Goal: Information Seeking & Learning: Learn about a topic

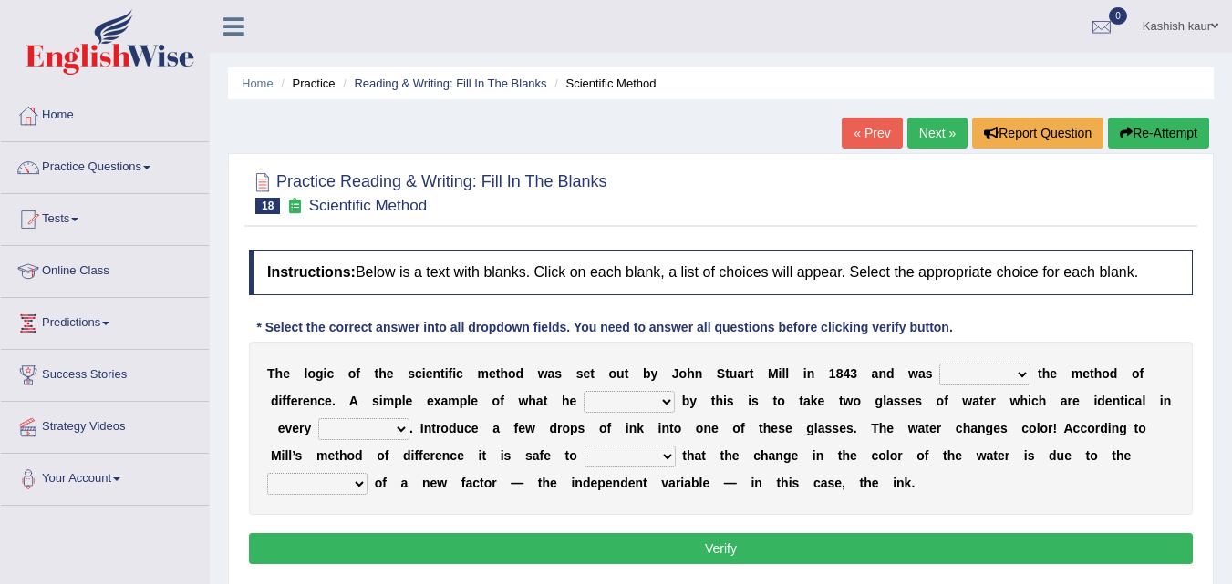
drag, startPoint x: 1106, startPoint y: 216, endPoint x: 1136, endPoint y: 212, distance: 30.4
click at [1136, 212] on div at bounding box center [721, 192] width 944 height 56
drag, startPoint x: 1224, startPoint y: 196, endPoint x: 1240, endPoint y: 195, distance: 16.4
click at [1198, 195] on html "Toggle navigation Home Practice Questions Speaking Practice Read Aloud Repeat S…" at bounding box center [616, 292] width 1232 height 584
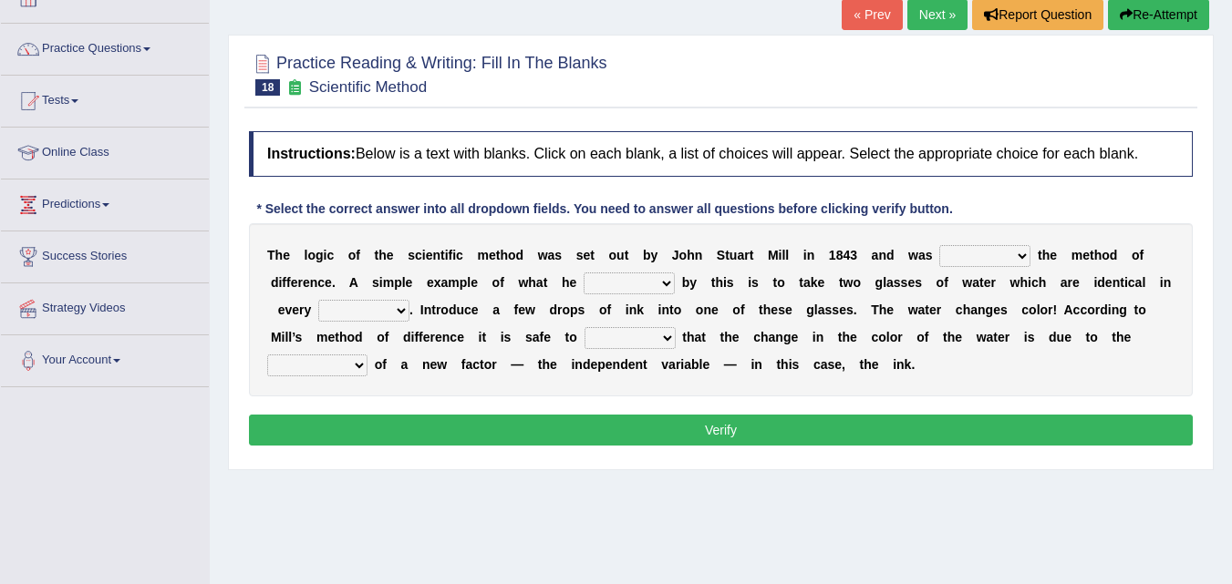
scroll to position [121, 0]
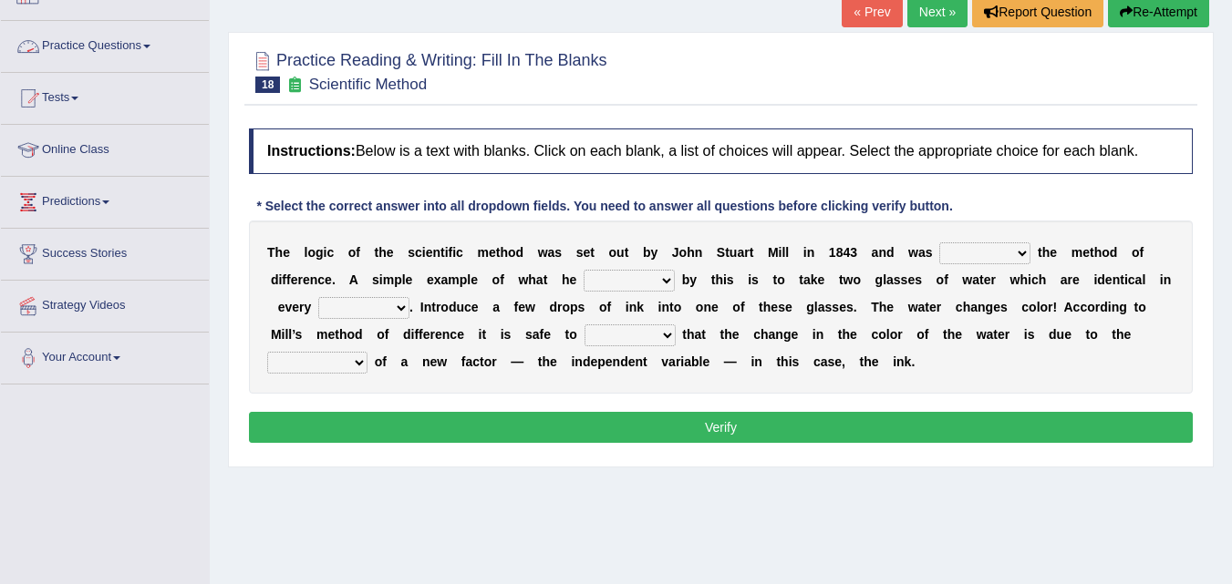
click at [129, 38] on link "Practice Questions" at bounding box center [105, 44] width 208 height 46
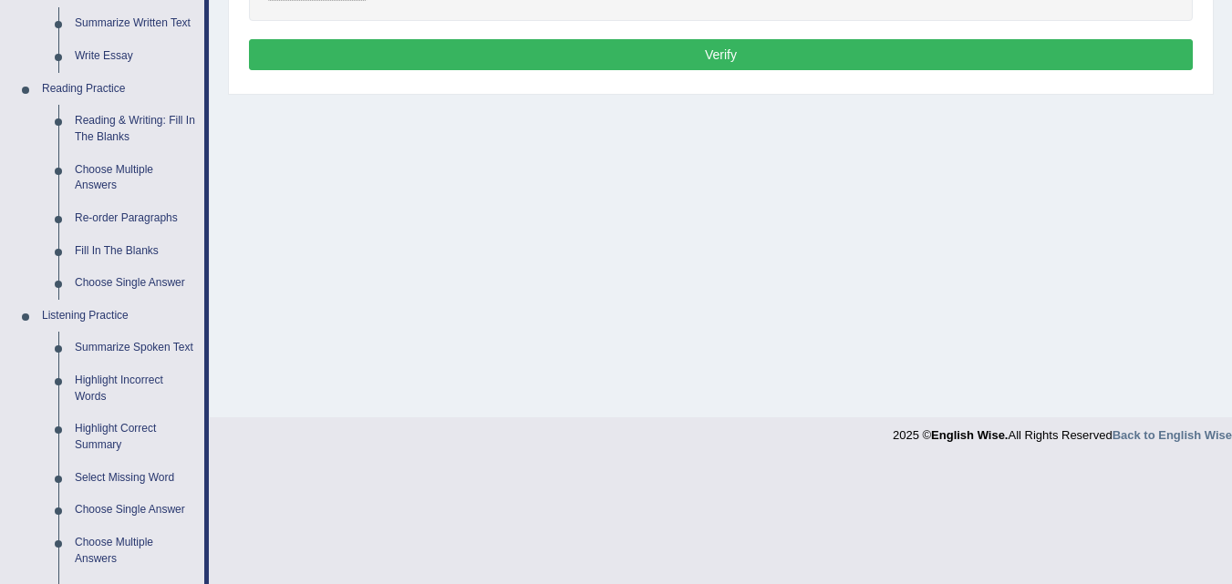
scroll to position [506, 0]
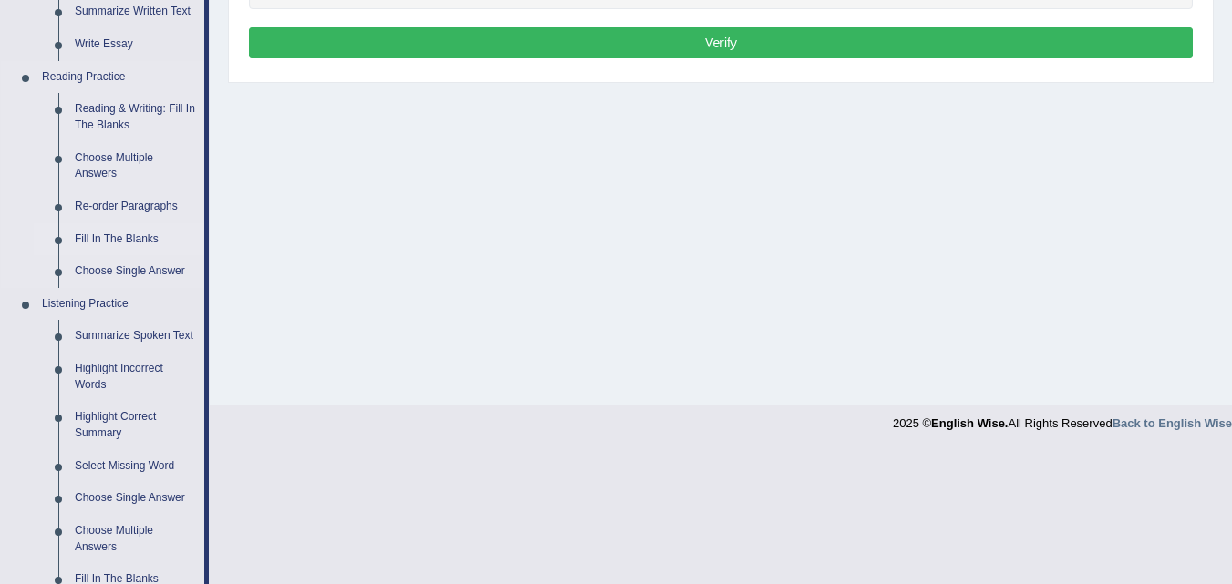
click at [139, 243] on link "Fill In The Blanks" at bounding box center [136, 239] width 138 height 33
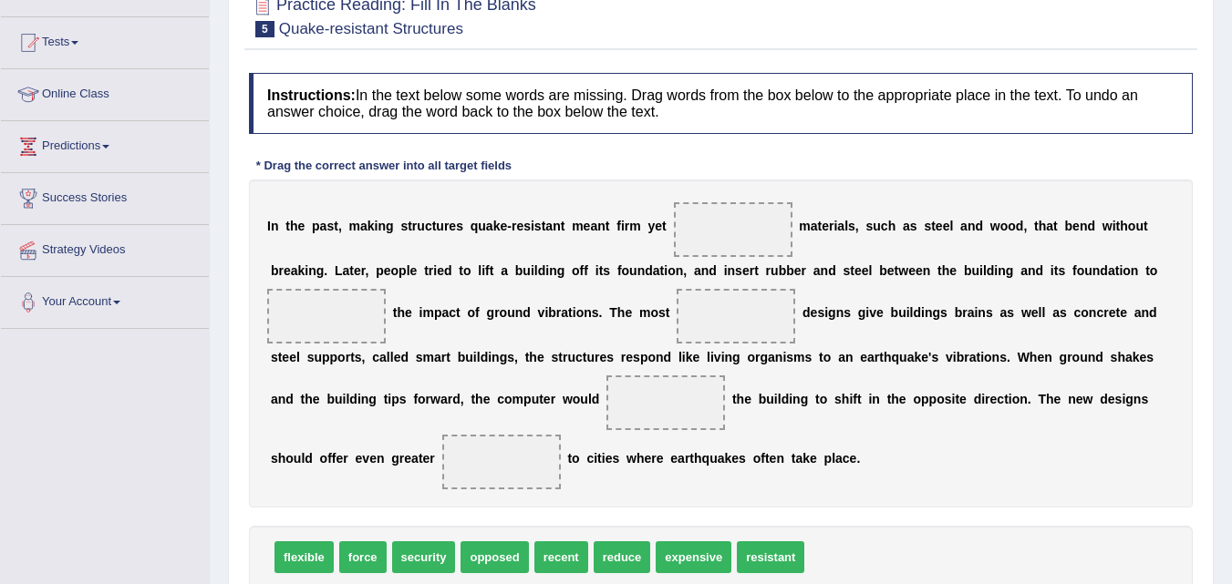
scroll to position [179, 0]
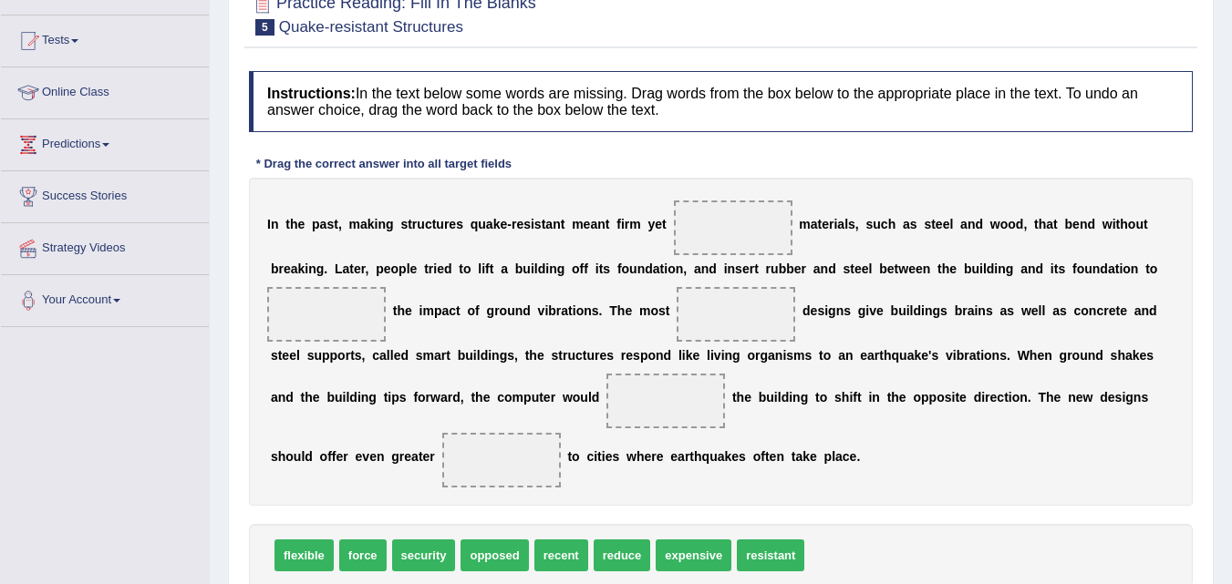
click at [305, 559] on span "flexible" at bounding box center [303, 556] width 59 height 32
drag, startPoint x: 305, startPoint y: 559, endPoint x: 553, endPoint y: 330, distance: 337.4
drag, startPoint x: 308, startPoint y: 553, endPoint x: 746, endPoint y: 219, distance: 550.9
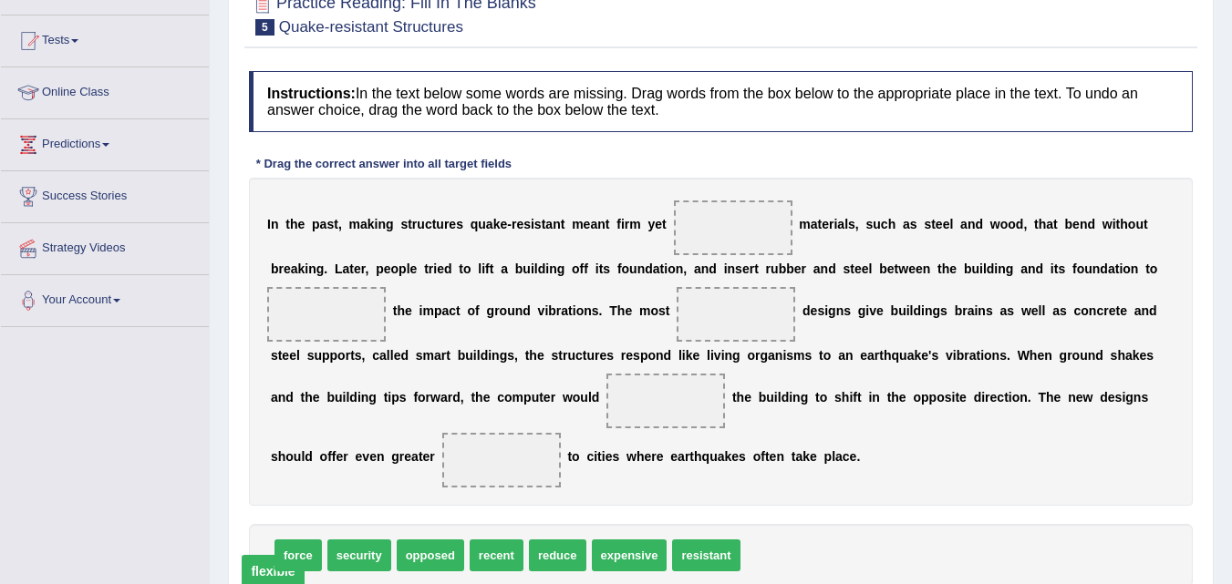
drag, startPoint x: 731, startPoint y: 230, endPoint x: 272, endPoint y: 573, distance: 573.8
drag, startPoint x: 296, startPoint y: 551, endPoint x: 278, endPoint y: 518, distance: 37.5
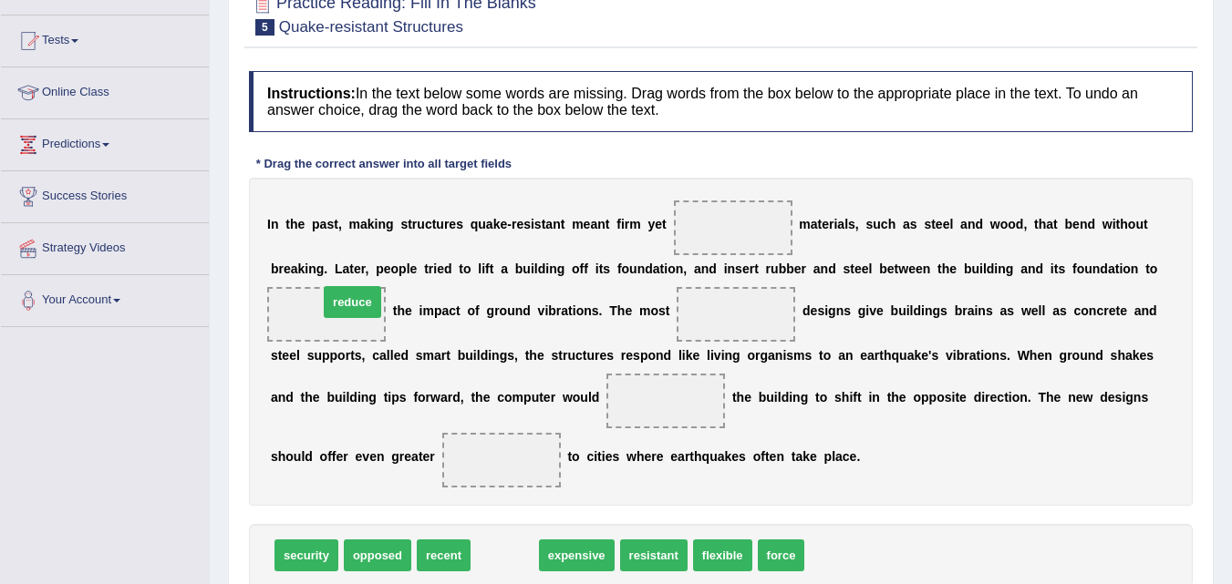
drag, startPoint x: 489, startPoint y: 548, endPoint x: 336, endPoint y: 294, distance: 295.7
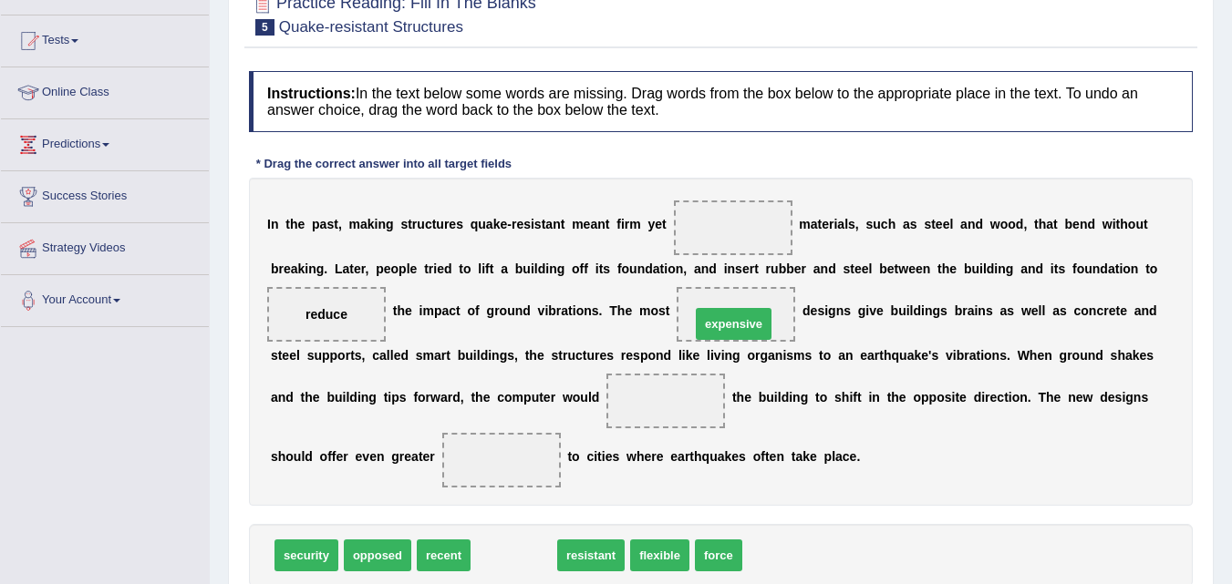
drag, startPoint x: 508, startPoint y: 561, endPoint x: 728, endPoint y: 329, distance: 319.2
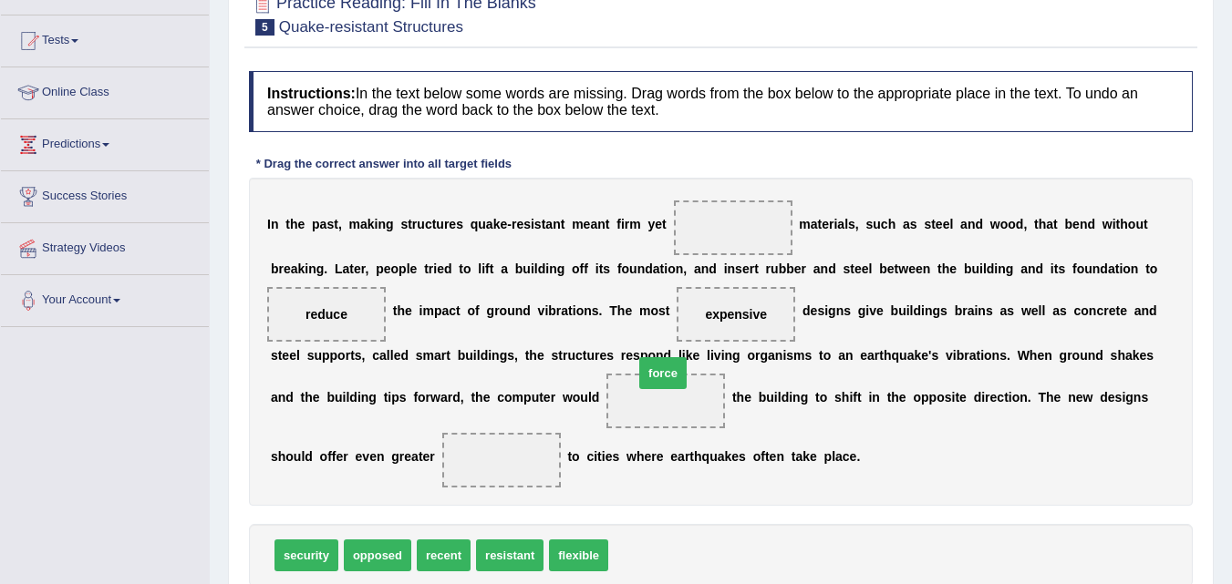
drag, startPoint x: 645, startPoint y: 564, endPoint x: 670, endPoint y: 382, distance: 184.1
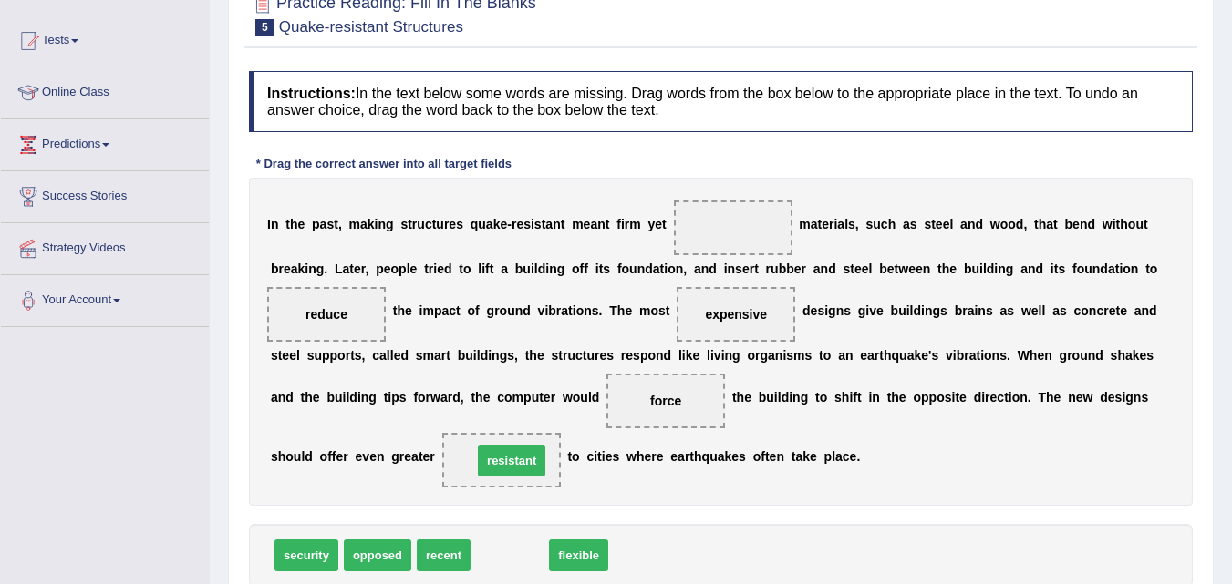
drag, startPoint x: 535, startPoint y: 547, endPoint x: 537, endPoint y: 452, distance: 94.8
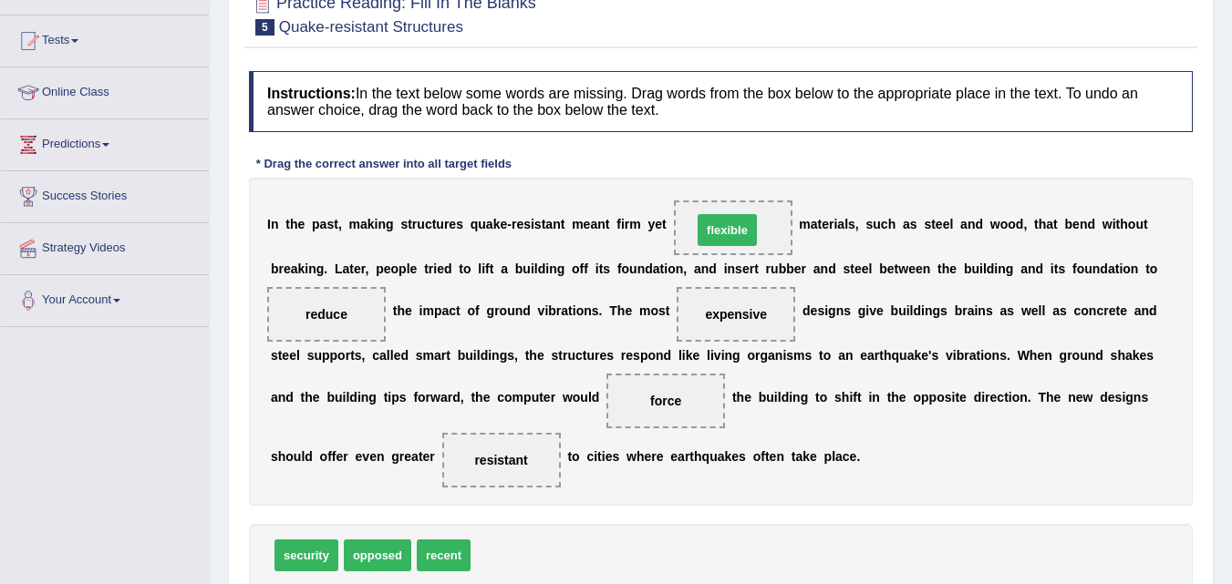
drag, startPoint x: 555, startPoint y: 462, endPoint x: 719, endPoint y: 222, distance: 291.3
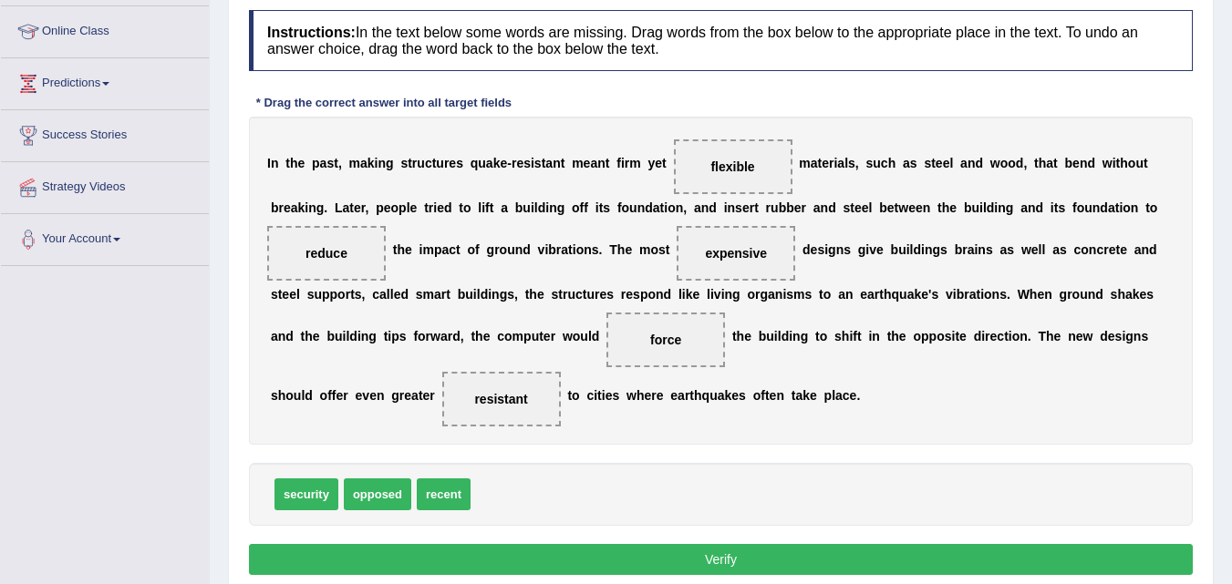
scroll to position [242, 0]
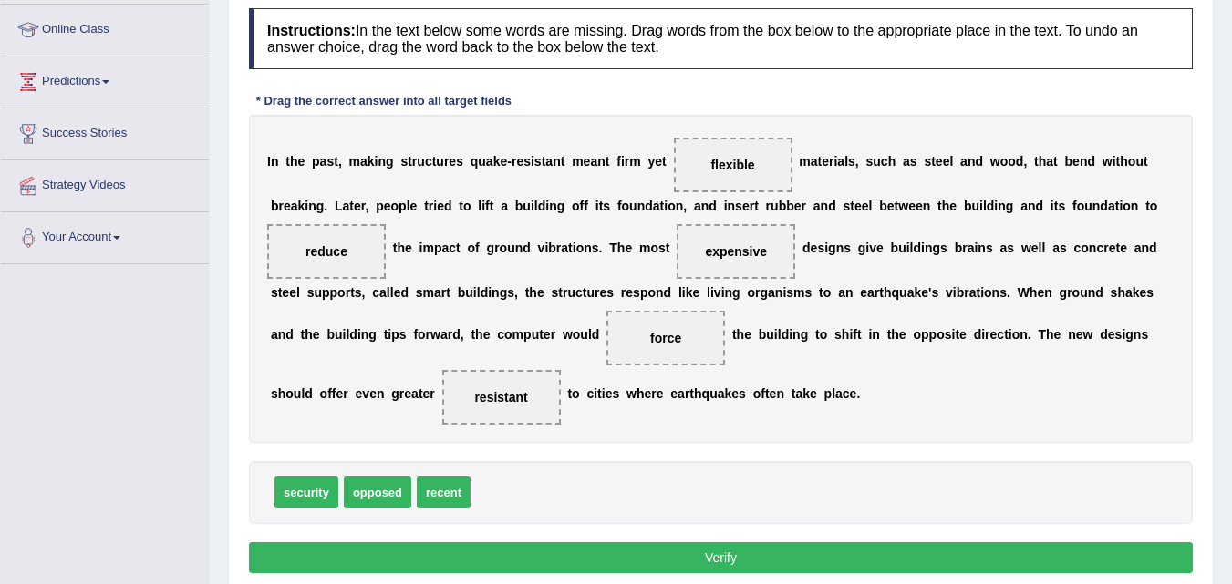
click at [879, 554] on button "Verify" at bounding box center [721, 557] width 944 height 31
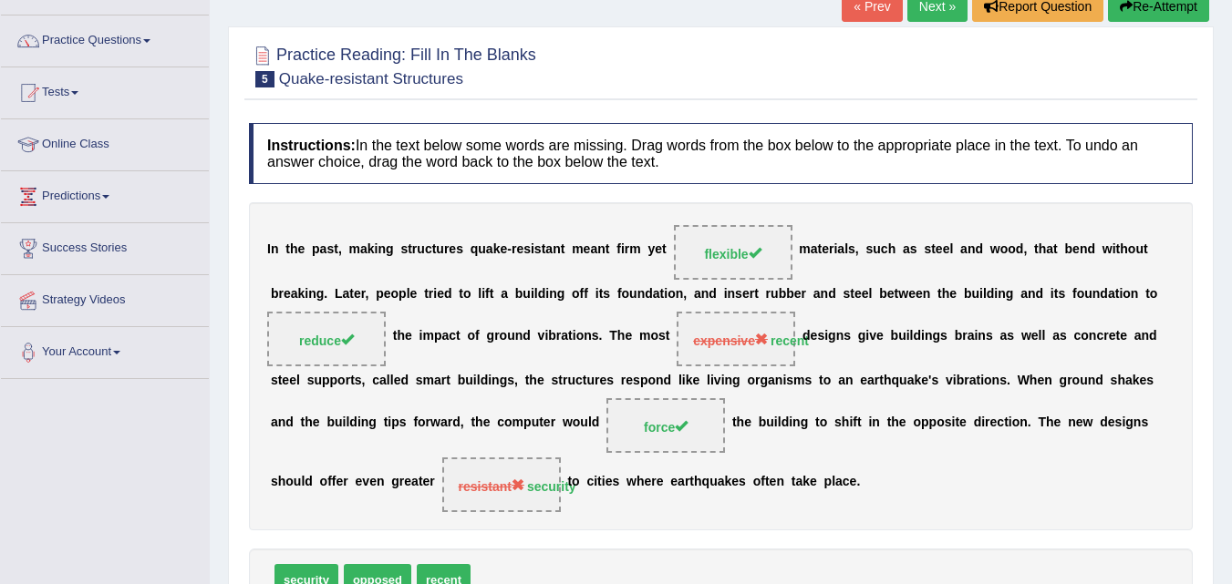
scroll to position [125, 0]
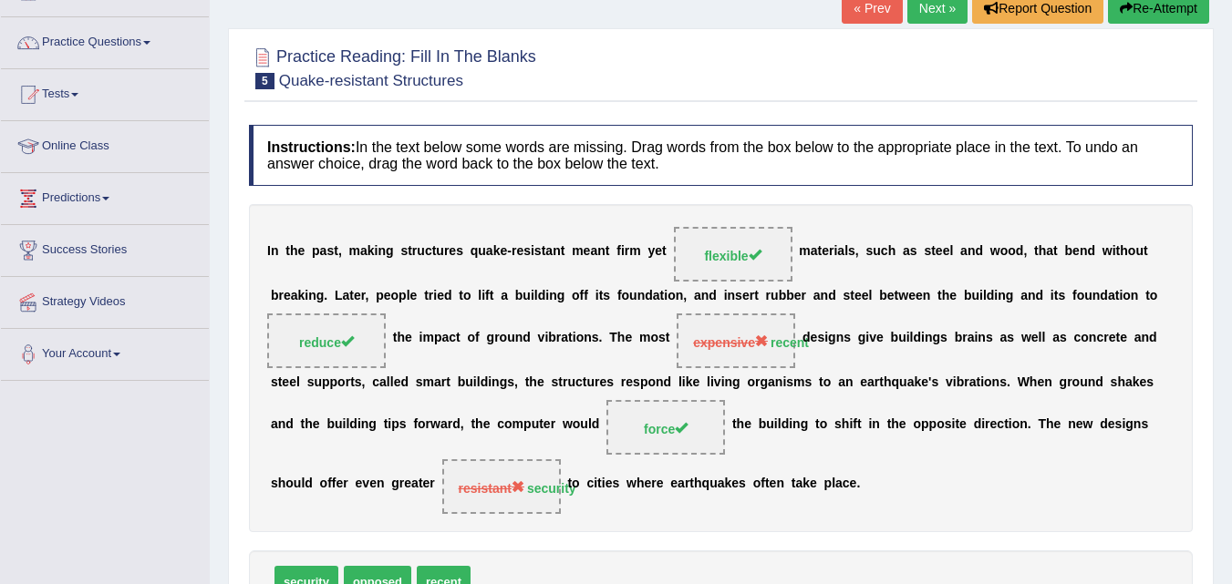
click at [942, 5] on link "Next »" at bounding box center [937, 8] width 60 height 31
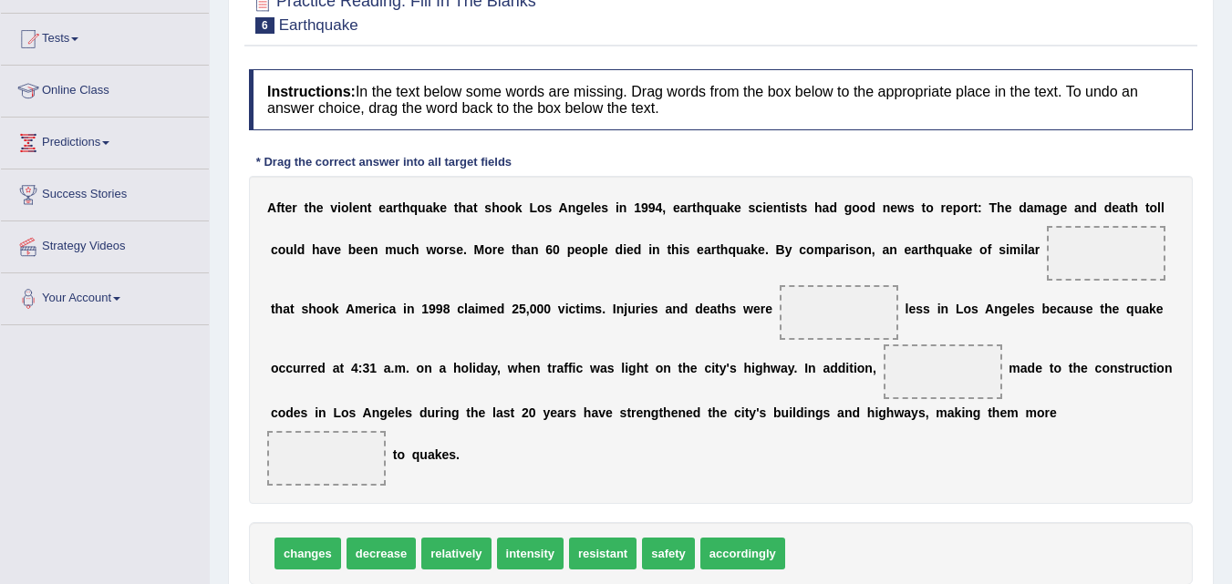
scroll to position [204, 0]
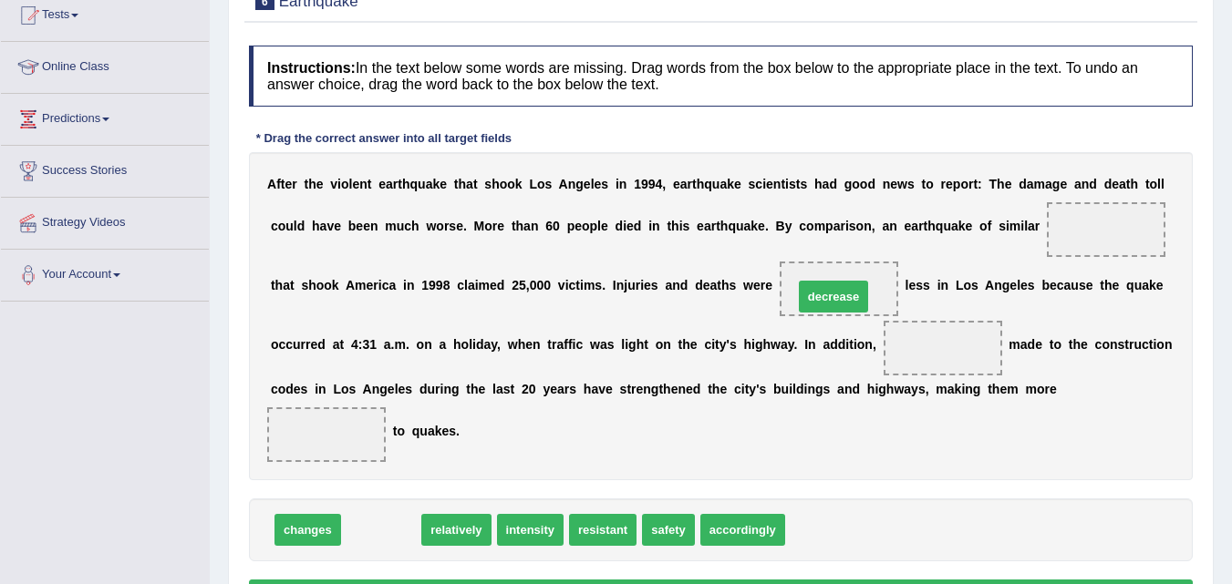
drag, startPoint x: 398, startPoint y: 536, endPoint x: 842, endPoint y: 305, distance: 501.2
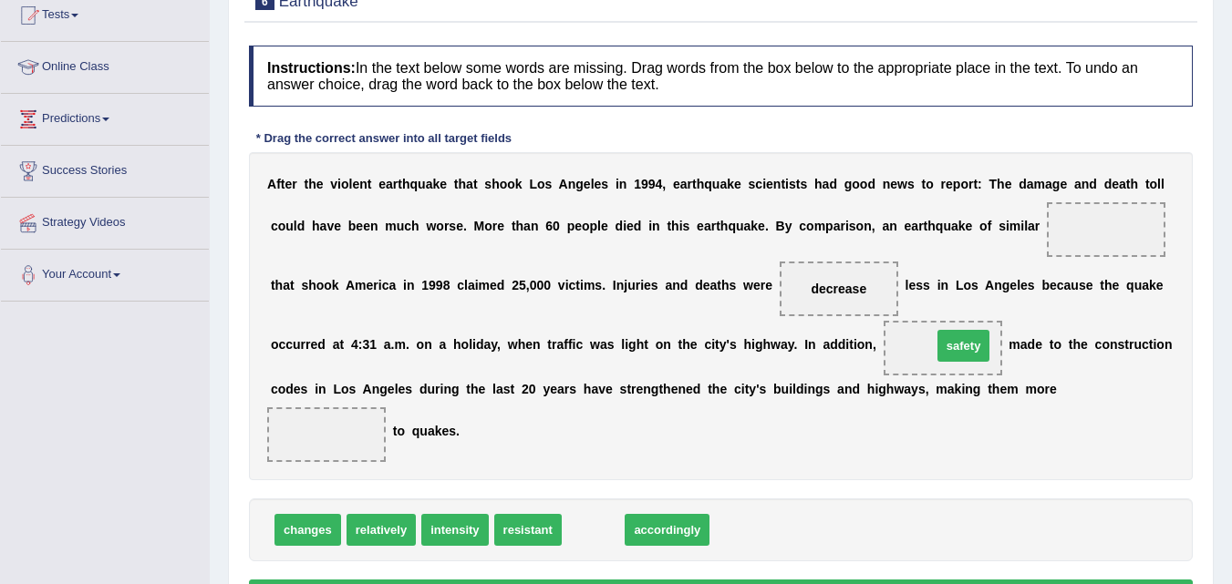
drag, startPoint x: 604, startPoint y: 527, endPoint x: 974, endPoint y: 343, distance: 413.4
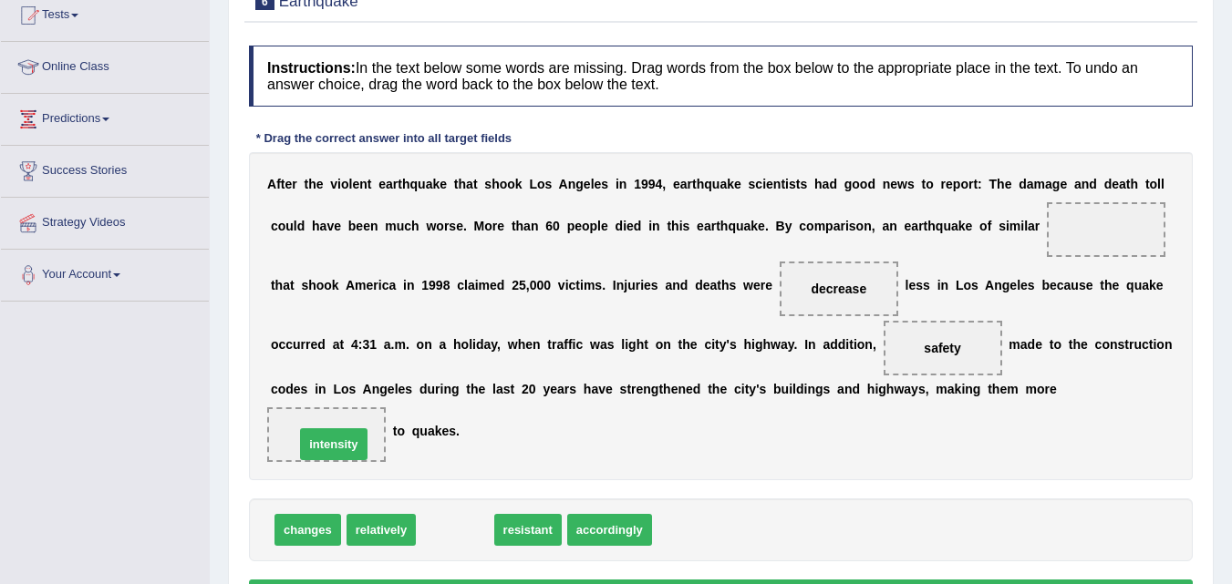
drag, startPoint x: 460, startPoint y: 536, endPoint x: 339, endPoint y: 450, distance: 148.5
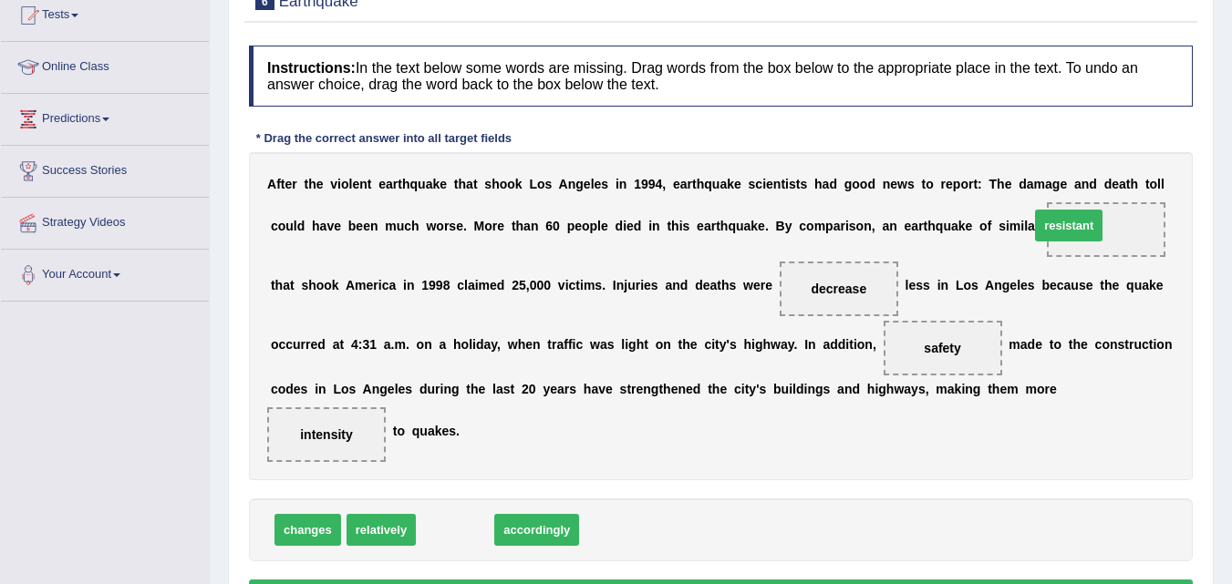
drag, startPoint x: 459, startPoint y: 517, endPoint x: 1075, endPoint y: 212, distance: 687.5
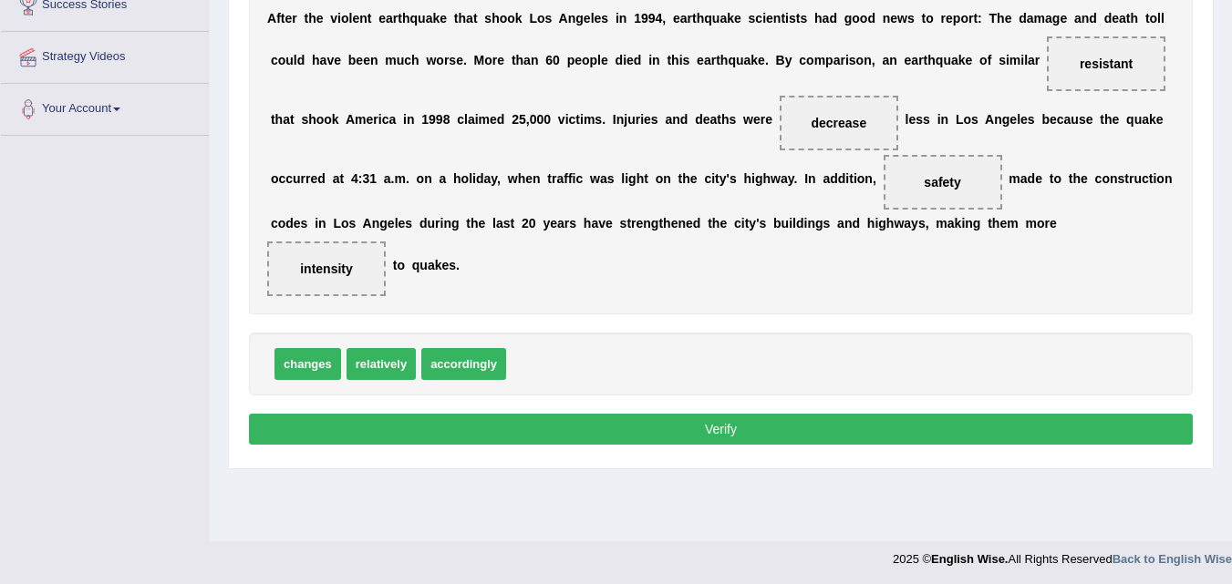
scroll to position [373, 0]
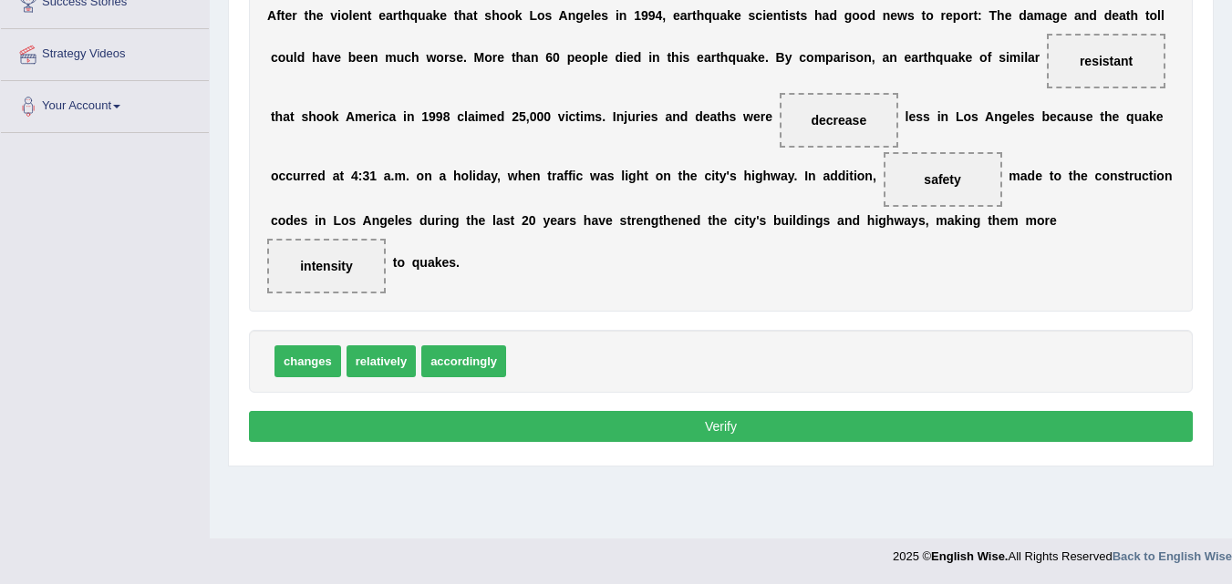
click at [895, 429] on button "Verify" at bounding box center [721, 426] width 944 height 31
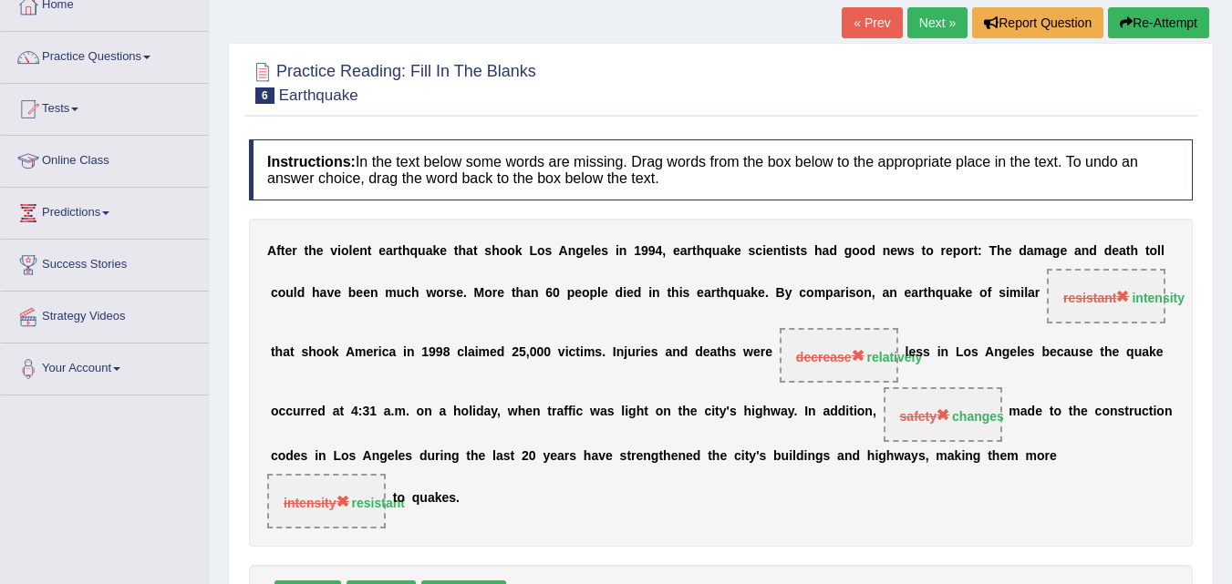
scroll to position [99, 0]
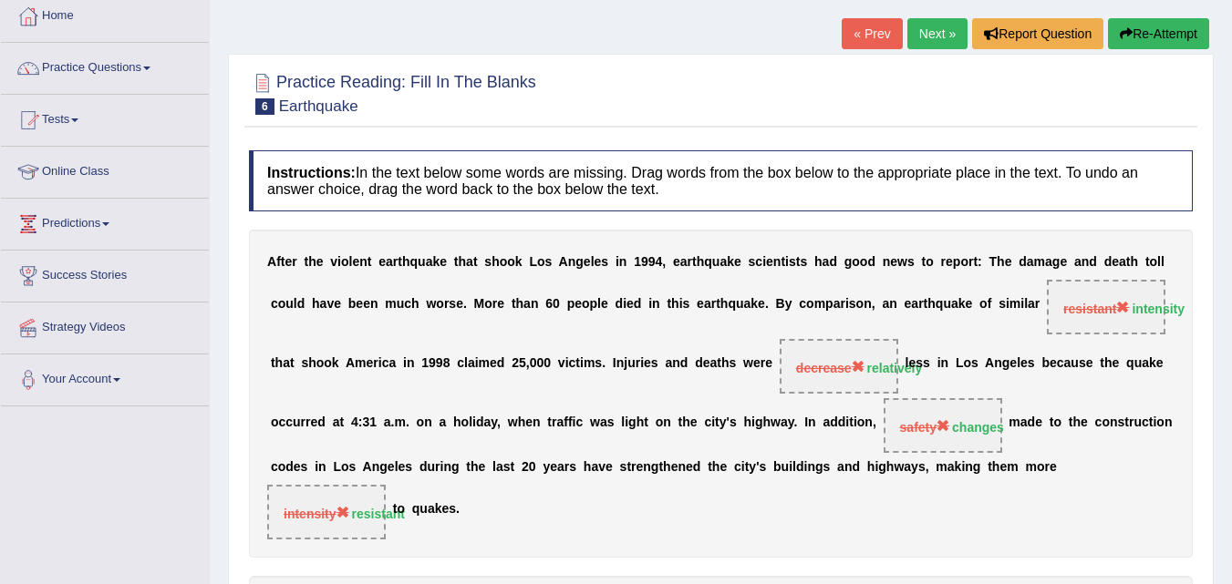
click at [923, 42] on link "Next »" at bounding box center [937, 33] width 60 height 31
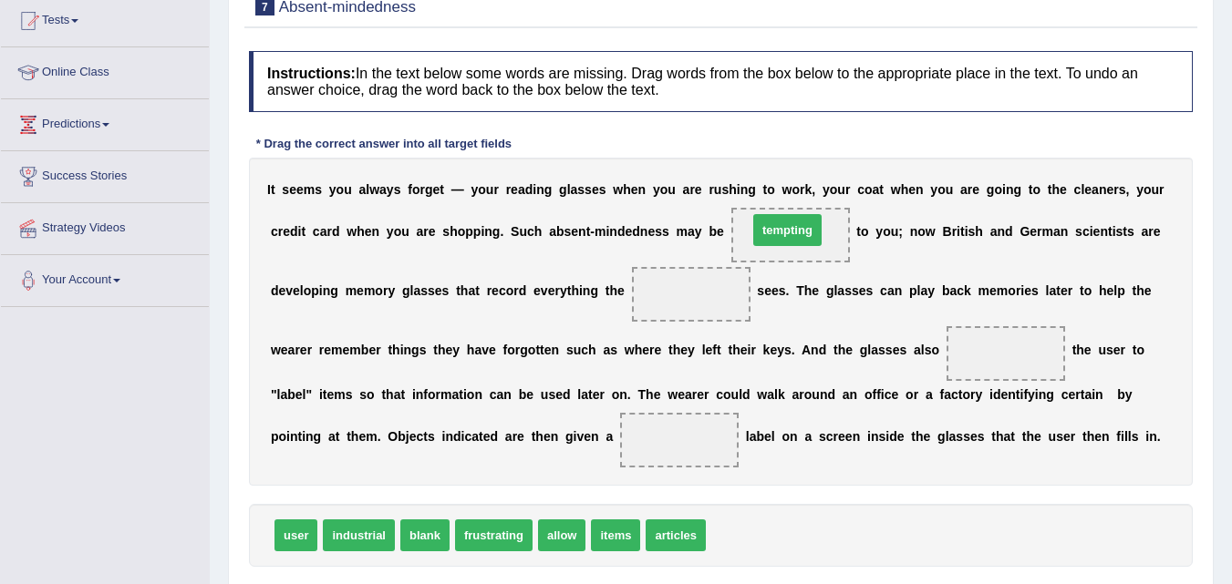
drag, startPoint x: 740, startPoint y: 526, endPoint x: 782, endPoint y: 221, distance: 308.3
drag, startPoint x: 487, startPoint y: 525, endPoint x: 833, endPoint y: 224, distance: 458.9
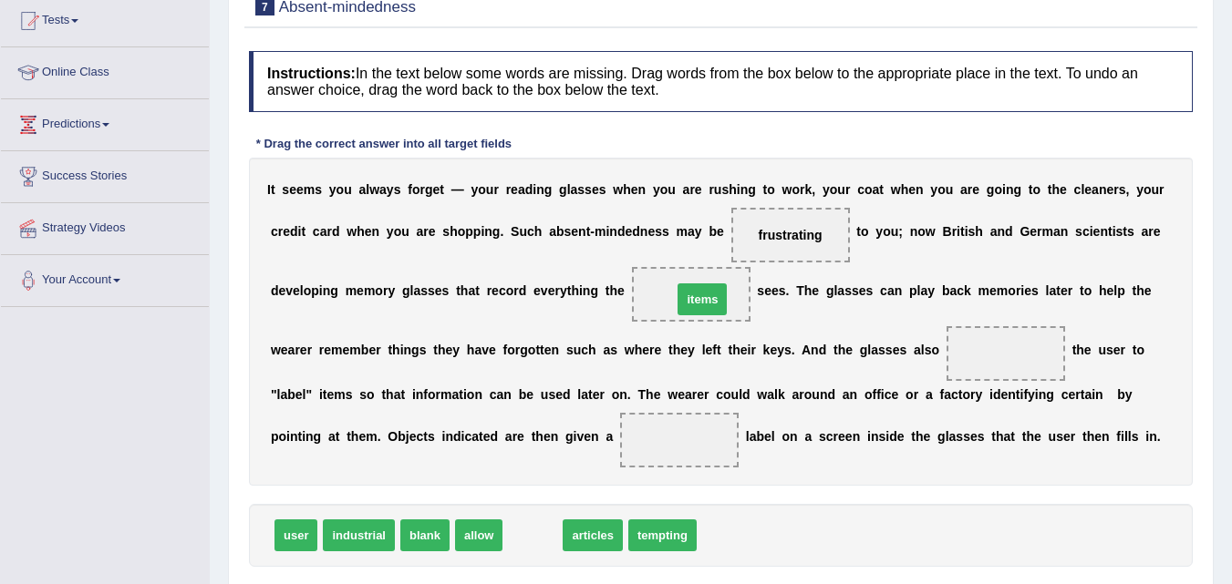
drag, startPoint x: 534, startPoint y: 532, endPoint x: 704, endPoint y: 295, distance: 290.7
drag, startPoint x: 531, startPoint y: 537, endPoint x: 693, endPoint y: 299, distance: 288.0
drag, startPoint x: 544, startPoint y: 538, endPoint x: 697, endPoint y: 303, distance: 280.7
drag, startPoint x: 547, startPoint y: 524, endPoint x: 523, endPoint y: 517, distance: 24.8
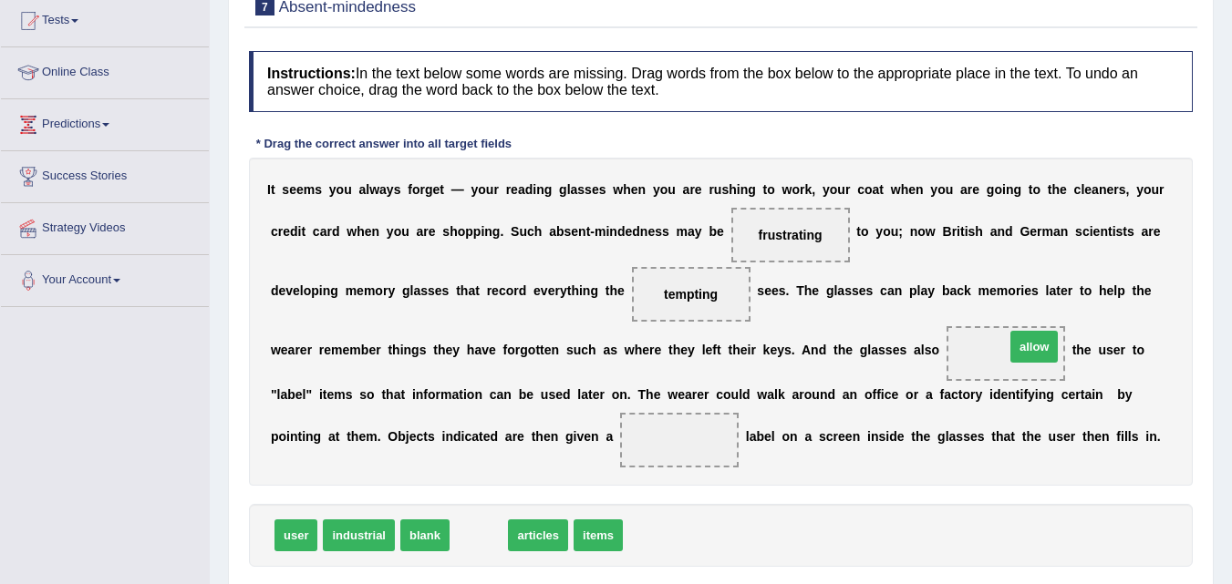
drag, startPoint x: 470, startPoint y: 535, endPoint x: 1024, endPoint y: 346, distance: 585.6
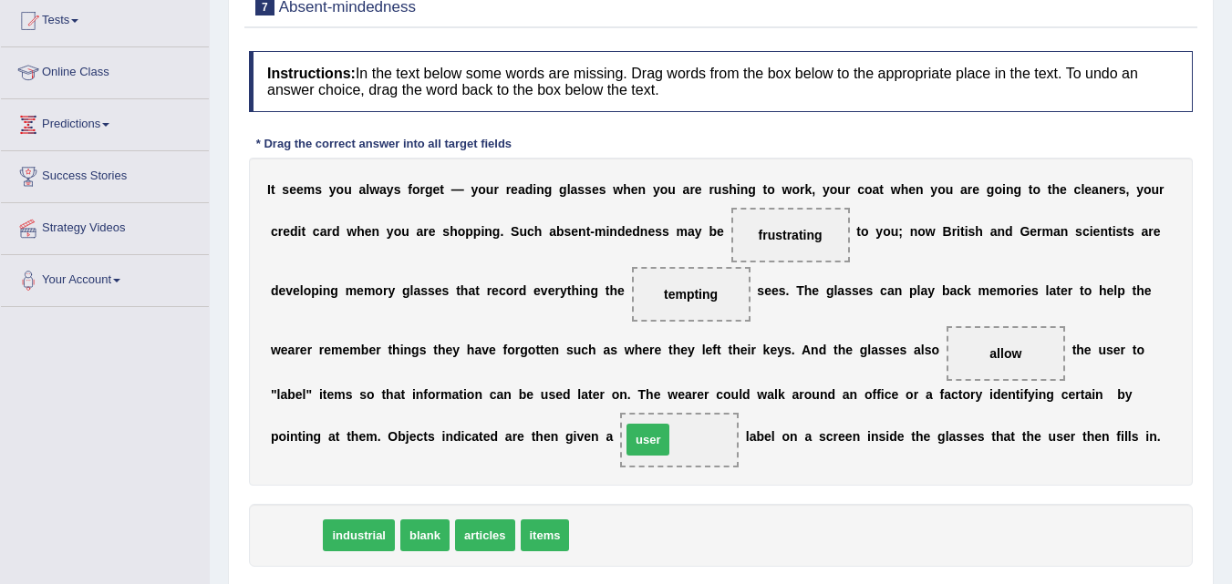
drag, startPoint x: 285, startPoint y: 548, endPoint x: 662, endPoint y: 461, distance: 386.4
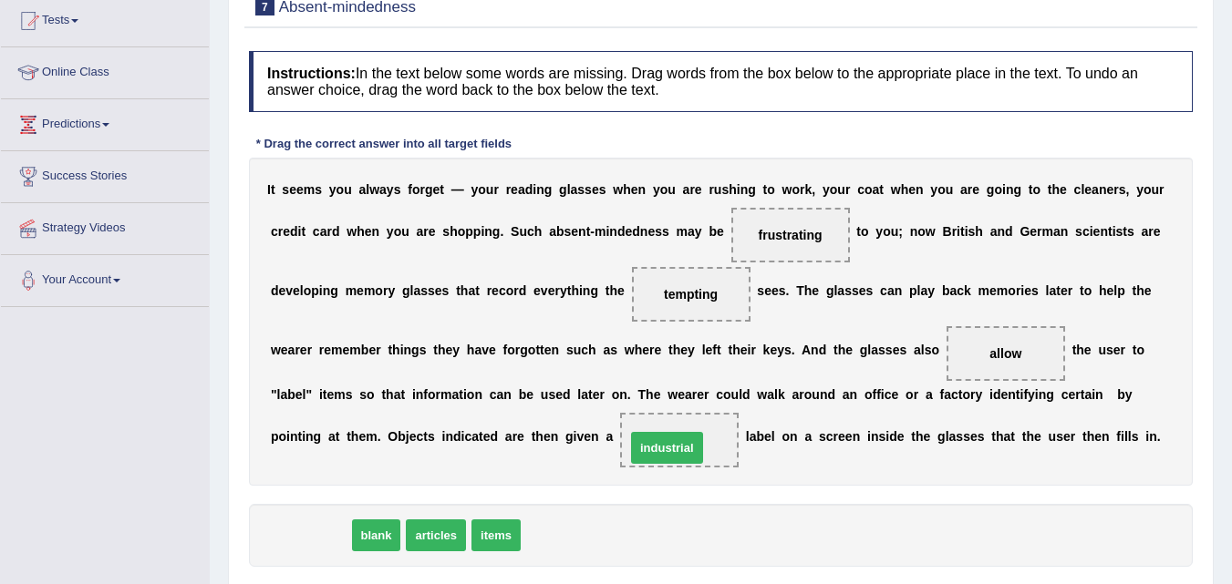
drag, startPoint x: 315, startPoint y: 540, endPoint x: 672, endPoint y: 452, distance: 367.1
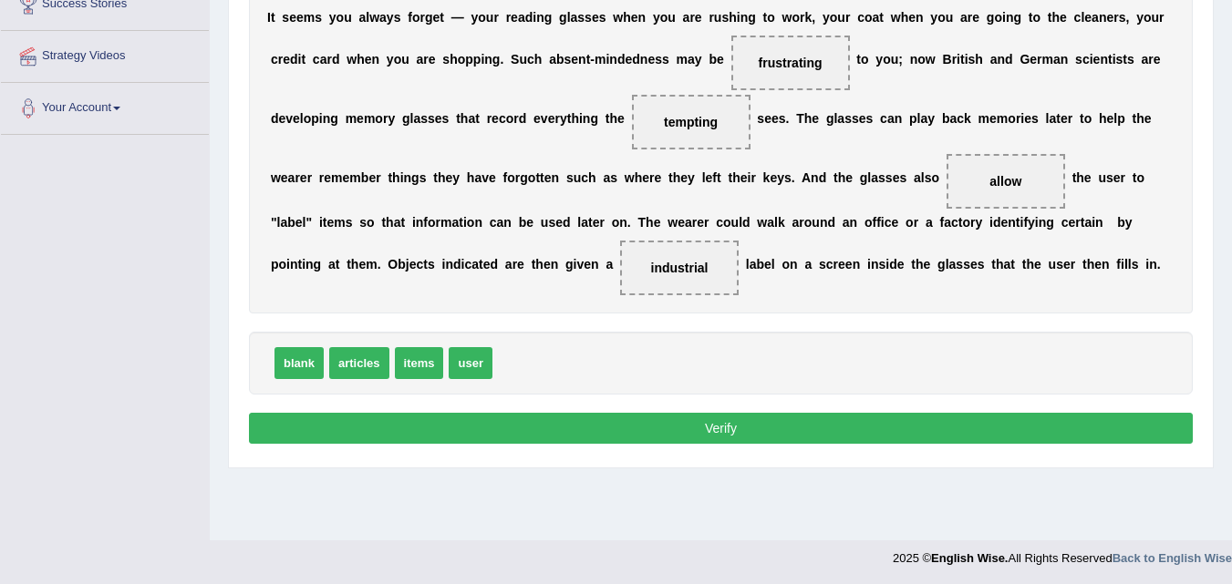
scroll to position [373, 0]
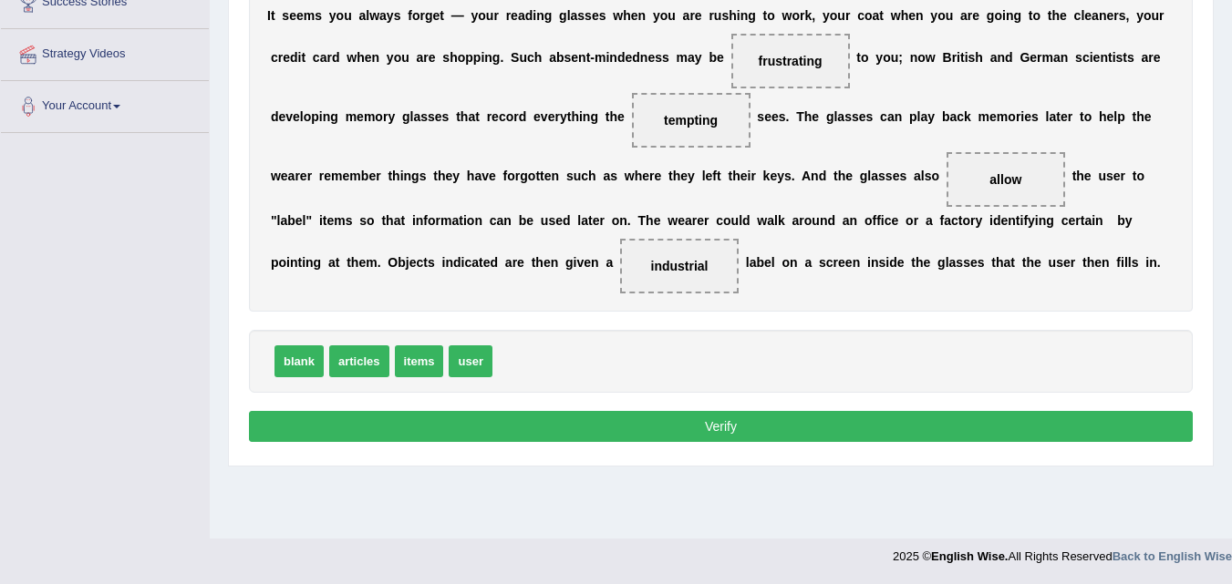
click at [924, 427] on button "Verify" at bounding box center [721, 426] width 944 height 31
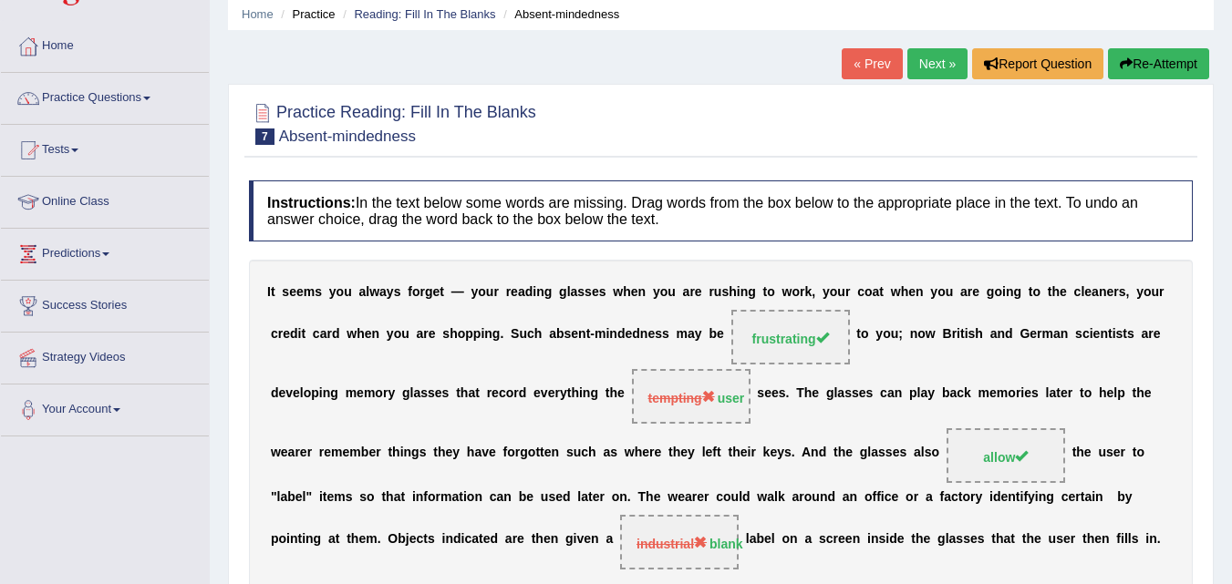
scroll to position [60, 0]
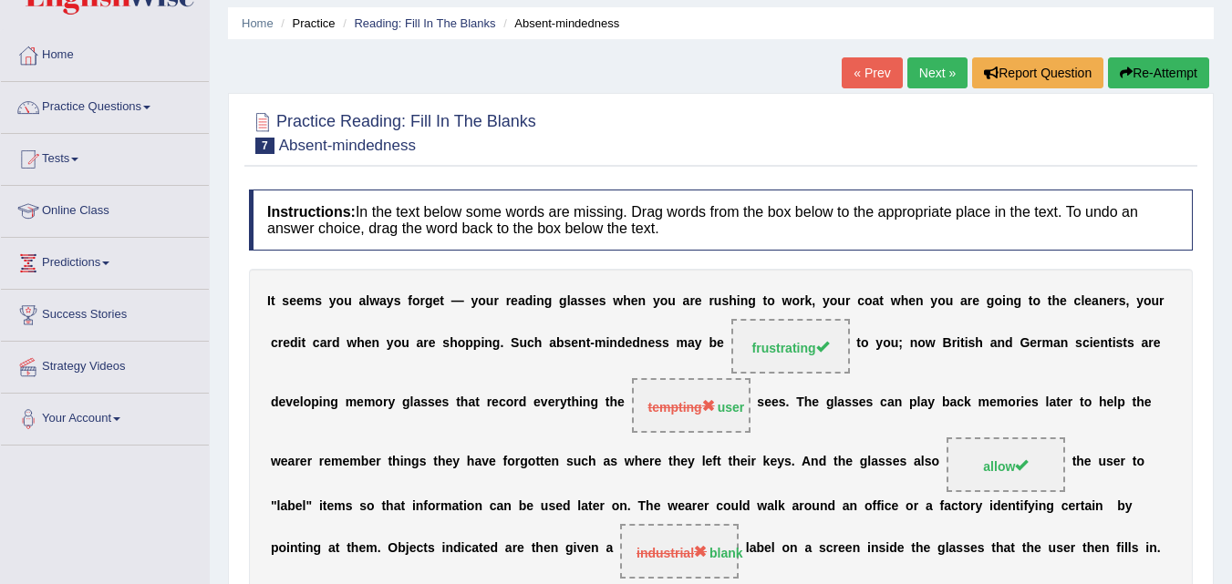
click at [929, 78] on link "Next »" at bounding box center [937, 72] width 60 height 31
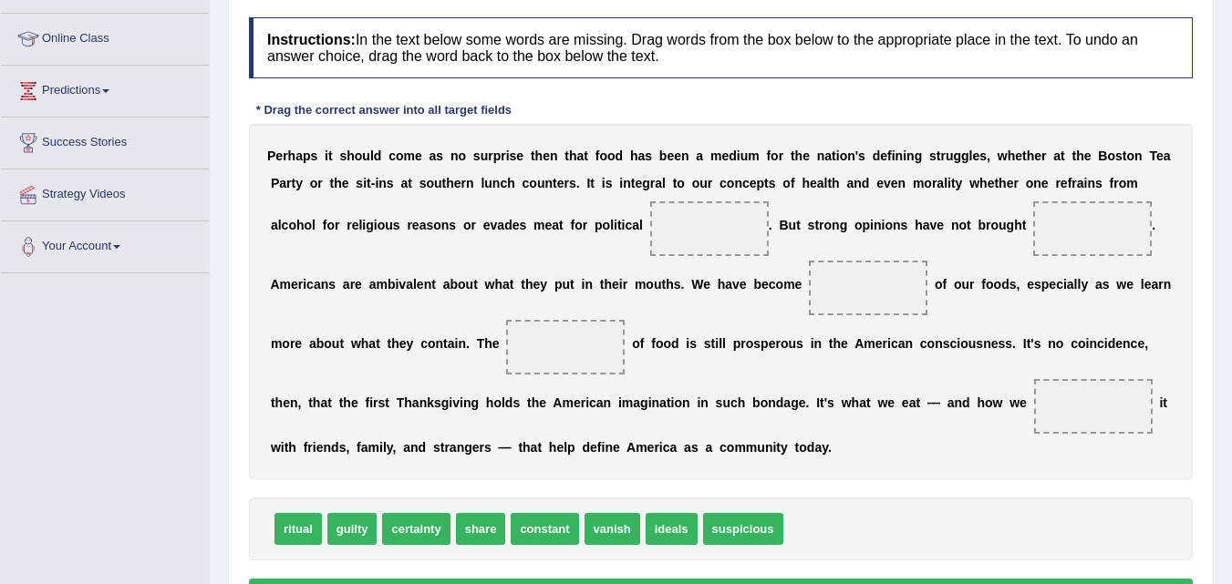
scroll to position [233, 0]
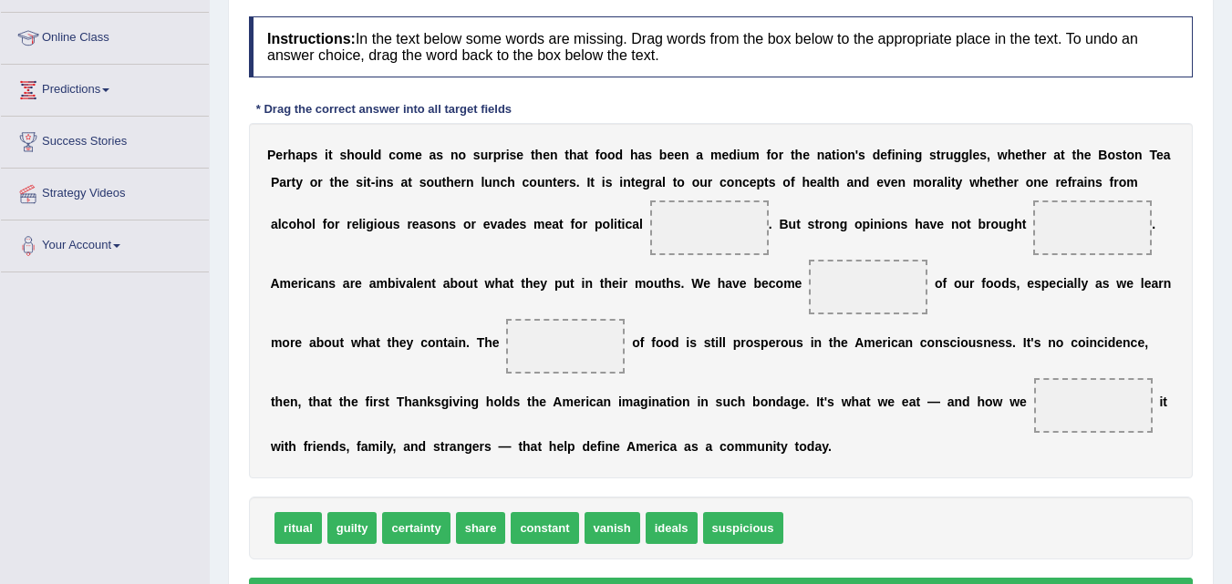
drag, startPoint x: 435, startPoint y: 532, endPoint x: 522, endPoint y: 355, distance: 196.9
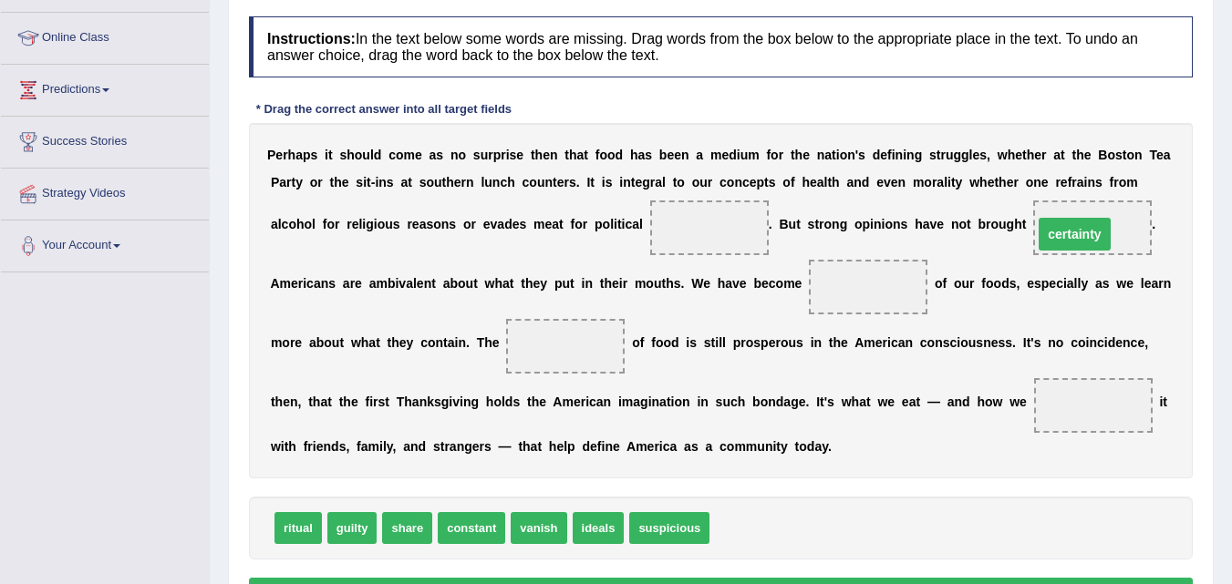
drag, startPoint x: 560, startPoint y: 343, endPoint x: 1069, endPoint y: 231, distance: 521.0
drag, startPoint x: 600, startPoint y: 534, endPoint x: 630, endPoint y: 534, distance: 30.1
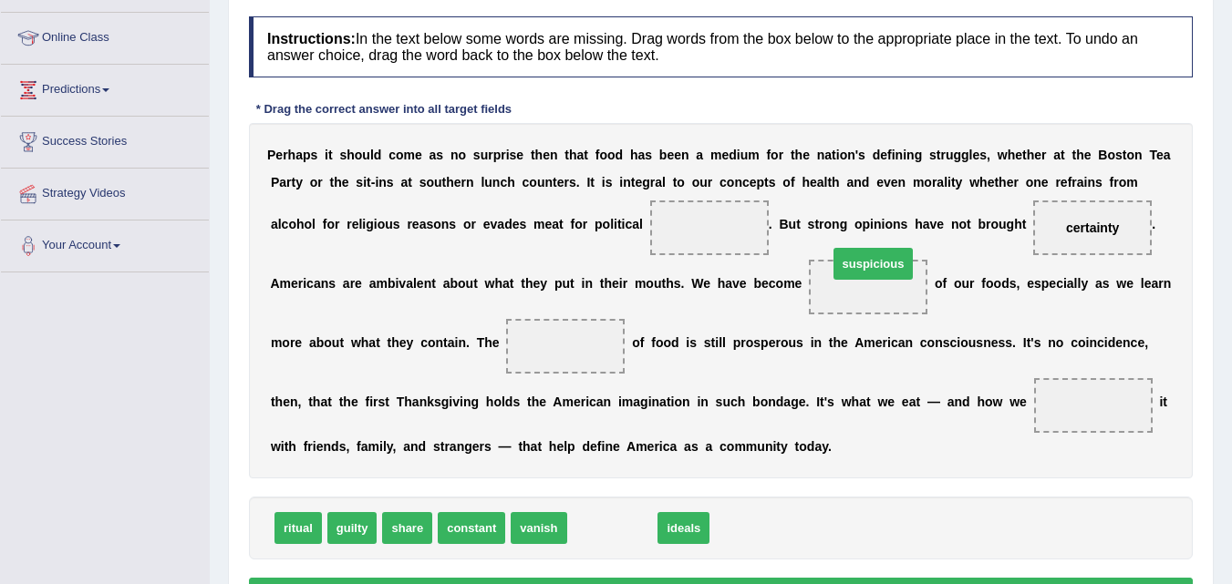
drag, startPoint x: 622, startPoint y: 532, endPoint x: 883, endPoint y: 268, distance: 372.0
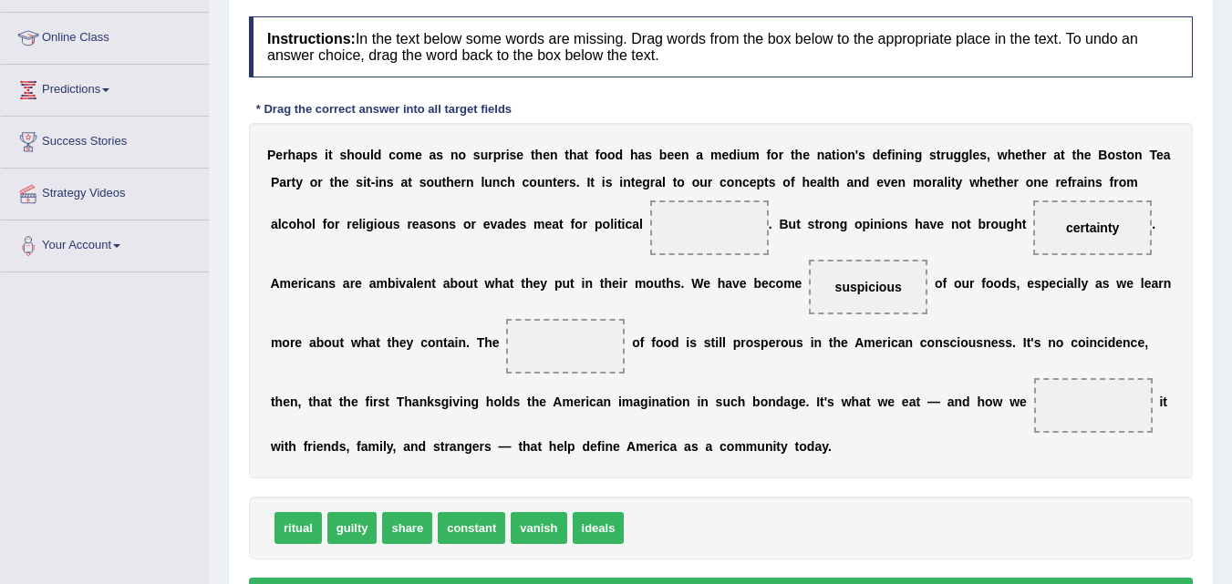
drag, startPoint x: 871, startPoint y: 298, endPoint x: 844, endPoint y: 305, distance: 27.4
click at [834, 317] on div "P e r h a p s i t s h o u l d c o m e a s n o s u r p r i s e t h e n t h a t f…" at bounding box center [721, 301] width 944 height 356
drag, startPoint x: 828, startPoint y: 292, endPoint x: 547, endPoint y: 335, distance: 284.1
drag, startPoint x: 405, startPoint y: 528, endPoint x: 882, endPoint y: 287, distance: 534.1
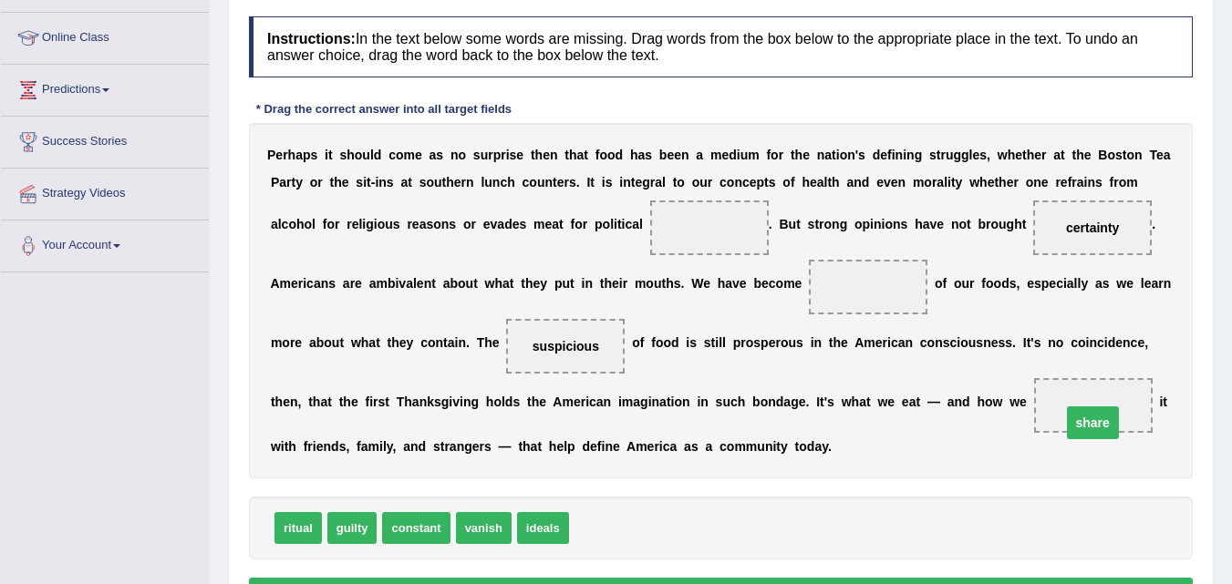
drag, startPoint x: 873, startPoint y: 286, endPoint x: 1097, endPoint y: 422, distance: 262.2
drag, startPoint x: 549, startPoint y: 523, endPoint x: 850, endPoint y: 294, distance: 378.6
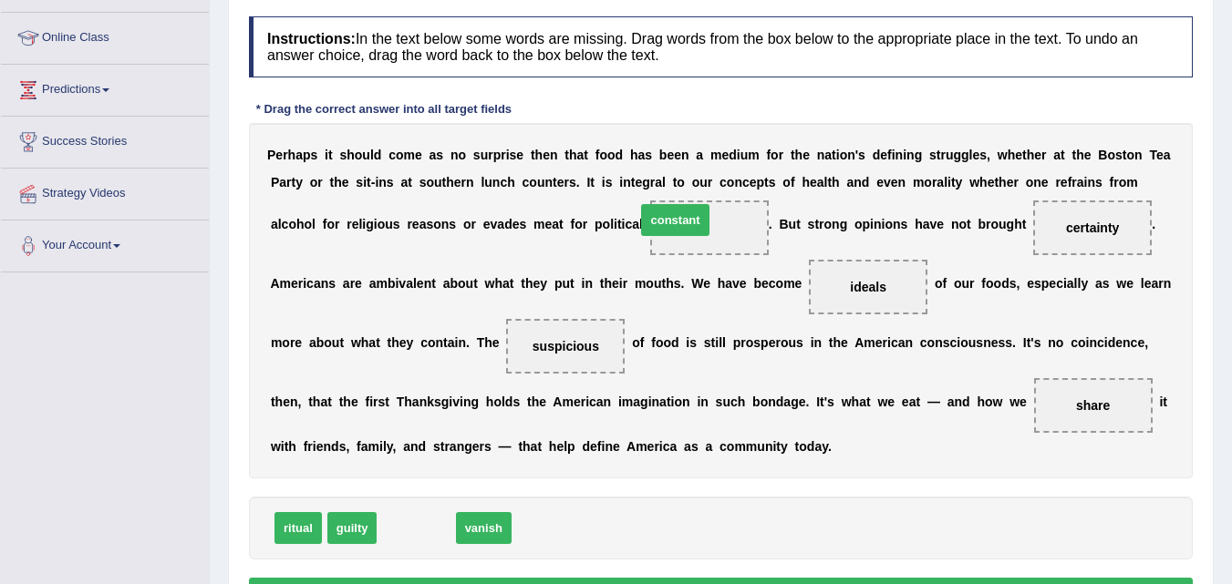
drag, startPoint x: 406, startPoint y: 528, endPoint x: 665, endPoint y: 218, distance: 403.9
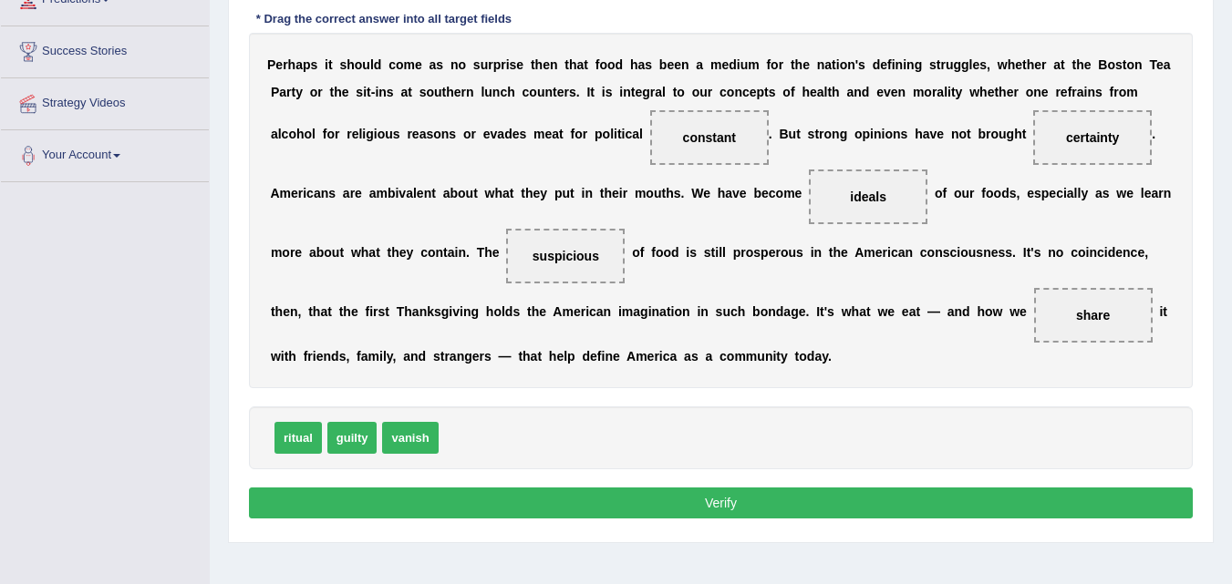
scroll to position [367, 0]
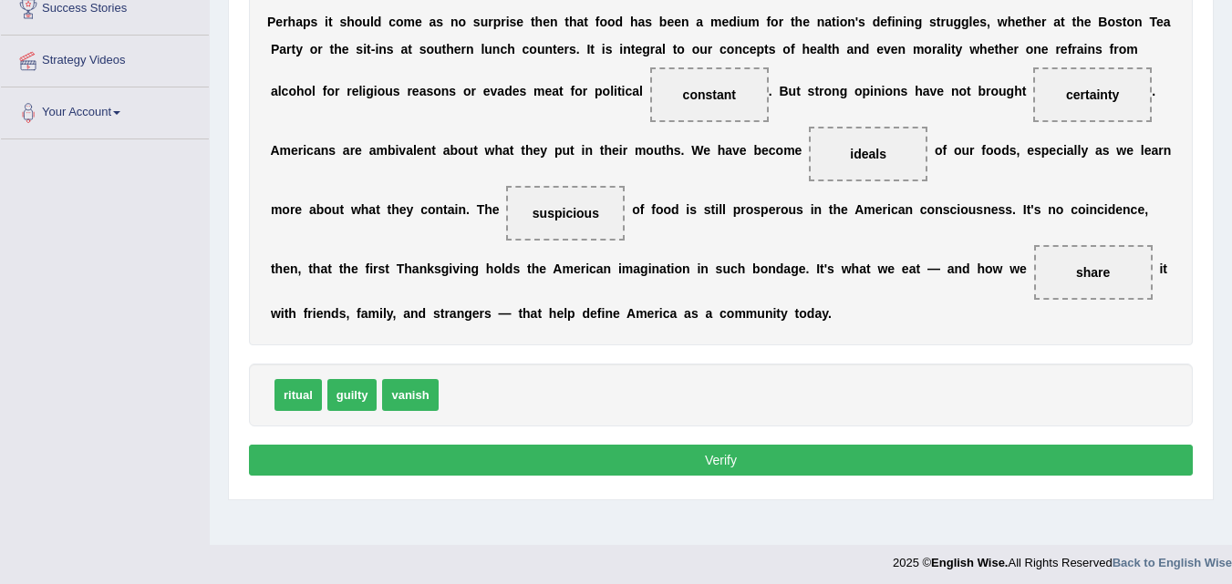
click at [985, 457] on button "Verify" at bounding box center [721, 460] width 944 height 31
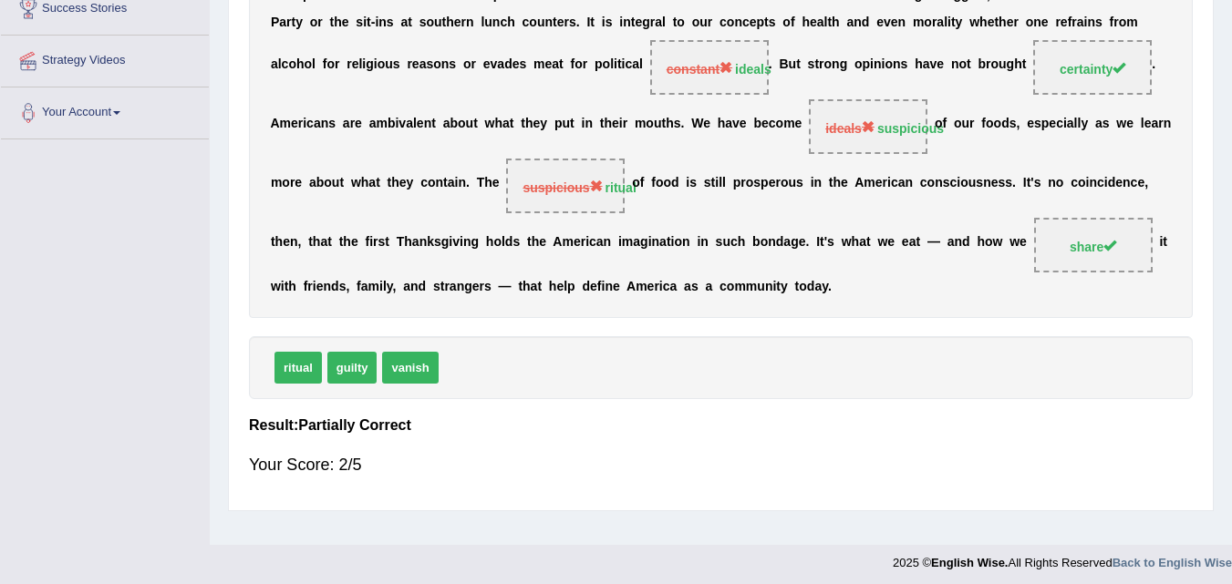
drag, startPoint x: 1245, startPoint y: 406, endPoint x: 901, endPoint y: 447, distance: 346.2
click at [901, 447] on div "Your Score: 2/5" at bounding box center [721, 465] width 944 height 44
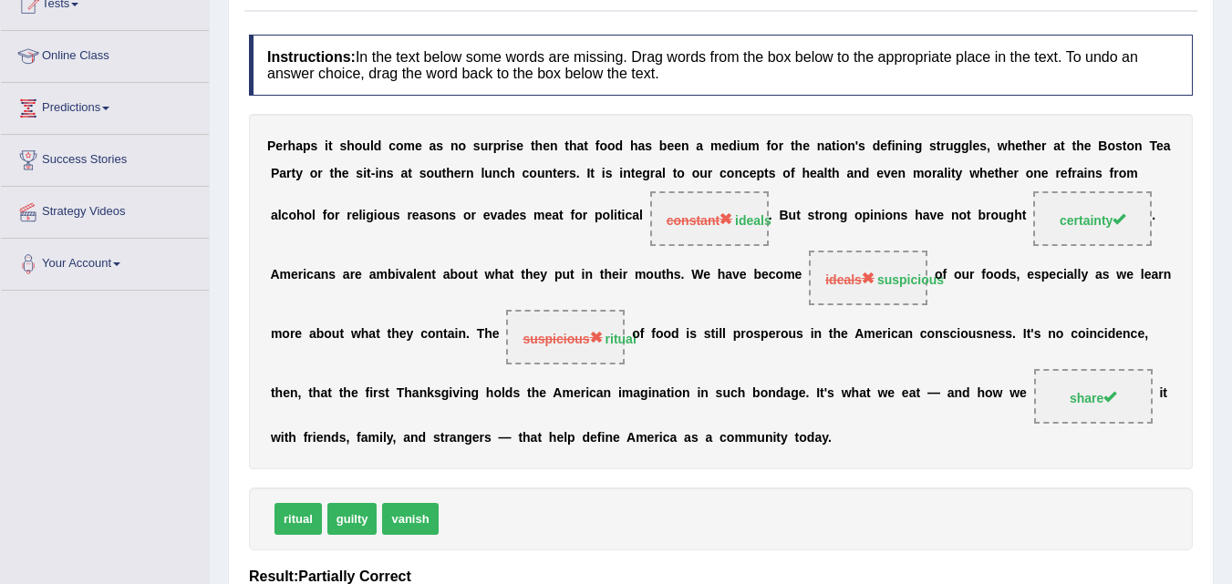
scroll to position [108, 0]
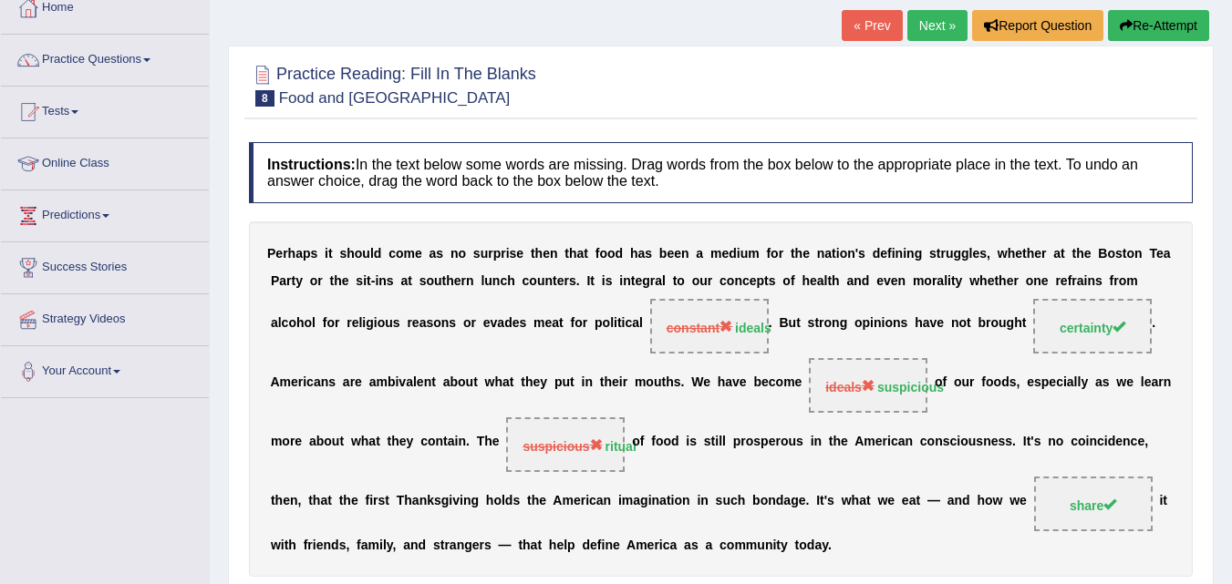
click at [942, 36] on link "Next »" at bounding box center [937, 25] width 60 height 31
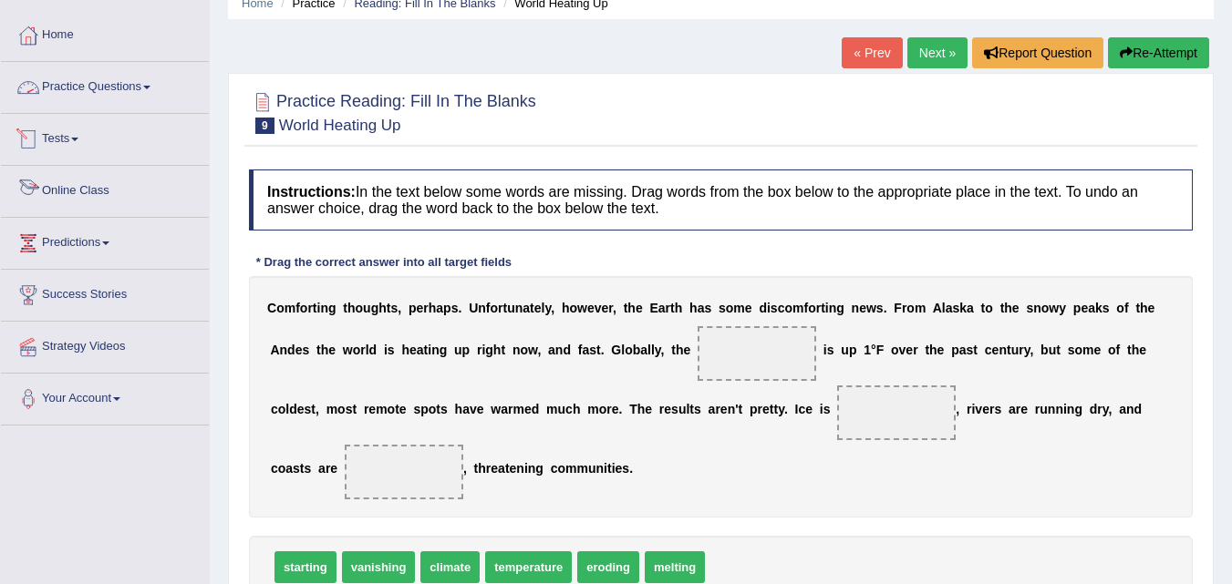
click at [152, 78] on link "Practice Questions" at bounding box center [105, 85] width 208 height 46
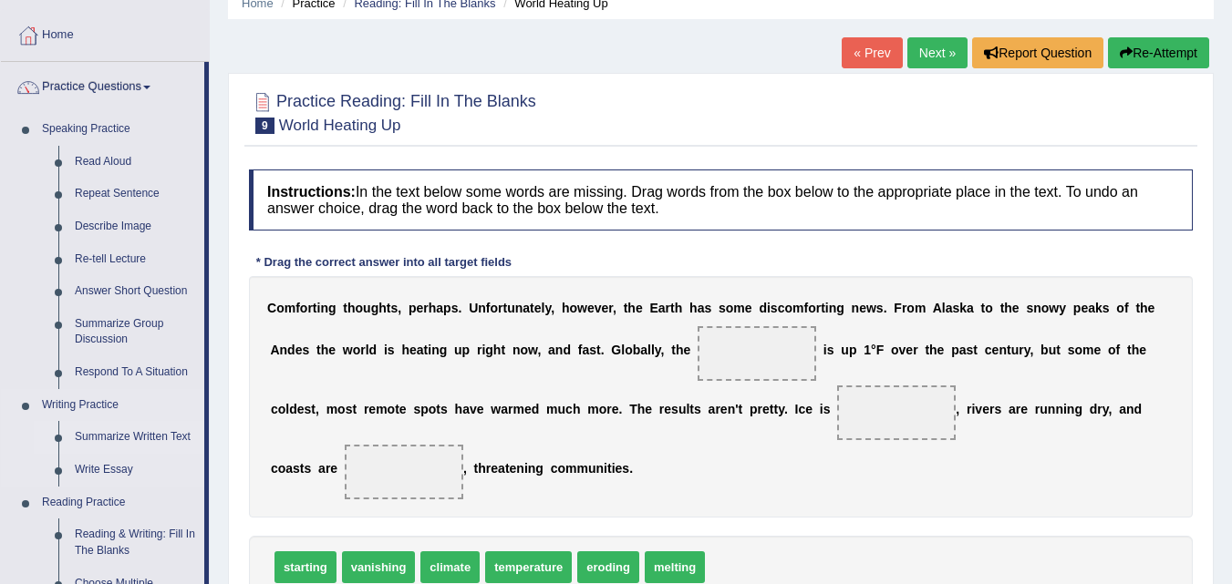
click at [147, 438] on link "Summarize Written Text" at bounding box center [136, 437] width 138 height 33
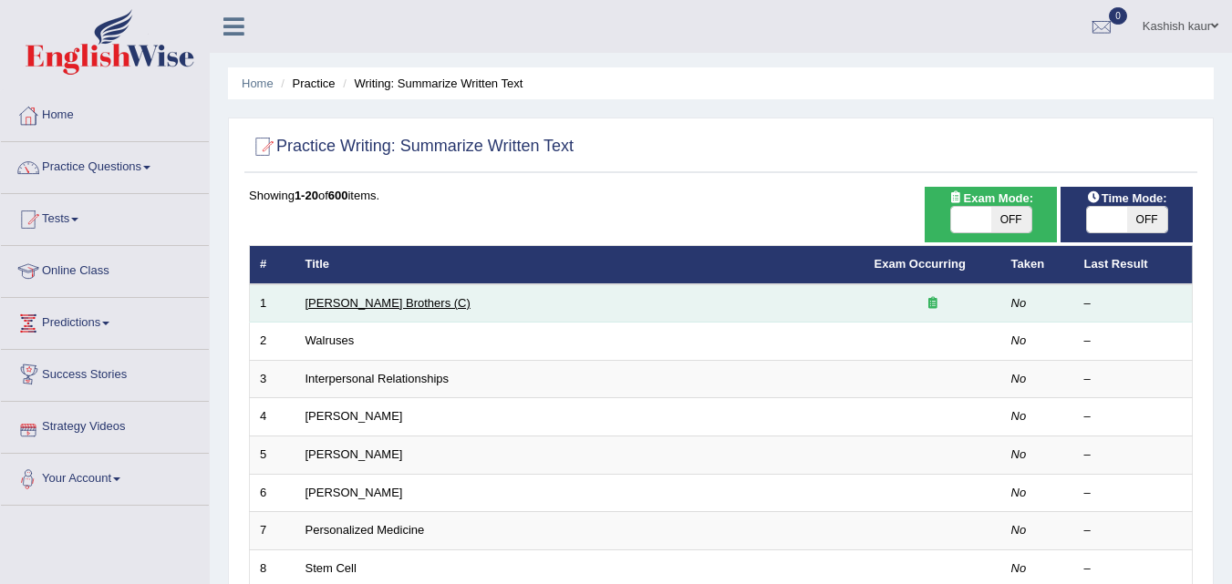
click at [321, 302] on link "[PERSON_NAME] Brothers (C)" at bounding box center [387, 303] width 165 height 14
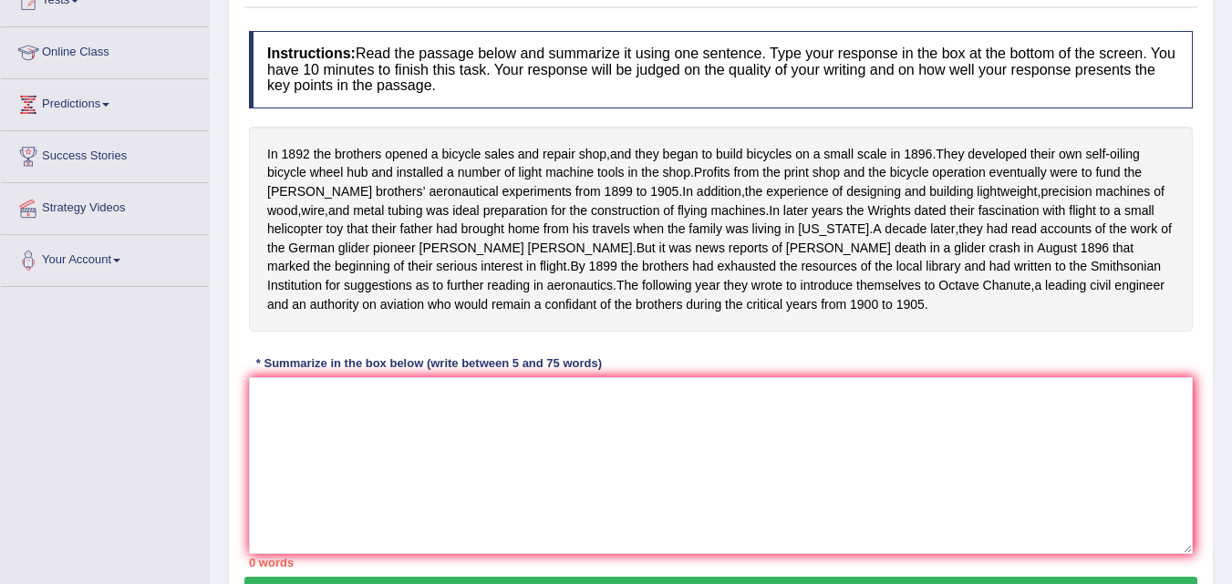
scroll to position [255, 0]
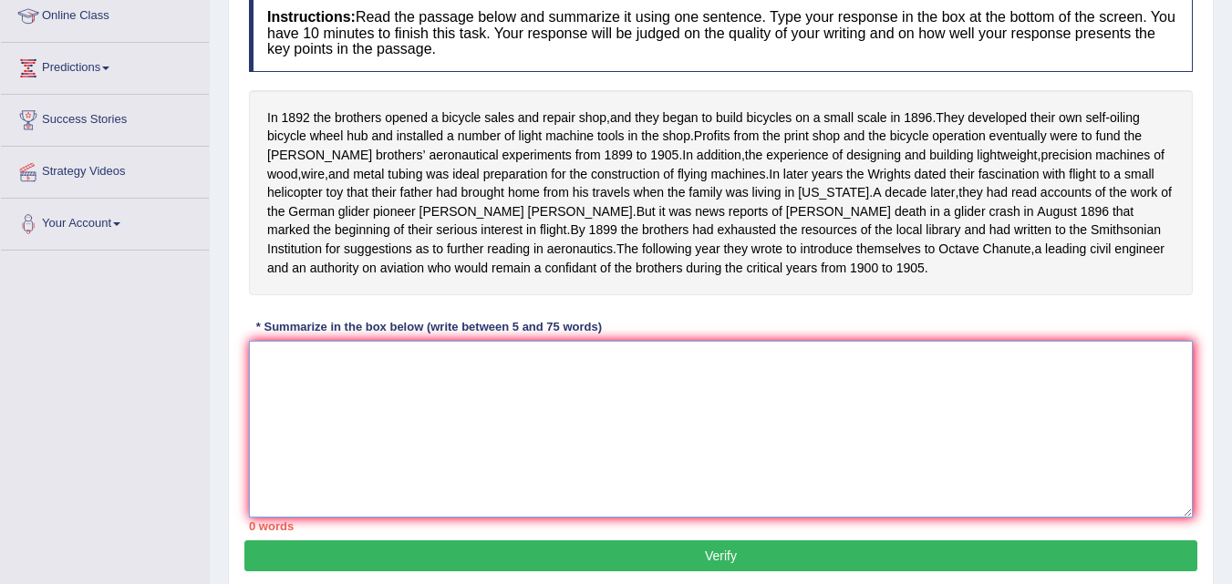
click at [367, 382] on textarea at bounding box center [721, 429] width 944 height 177
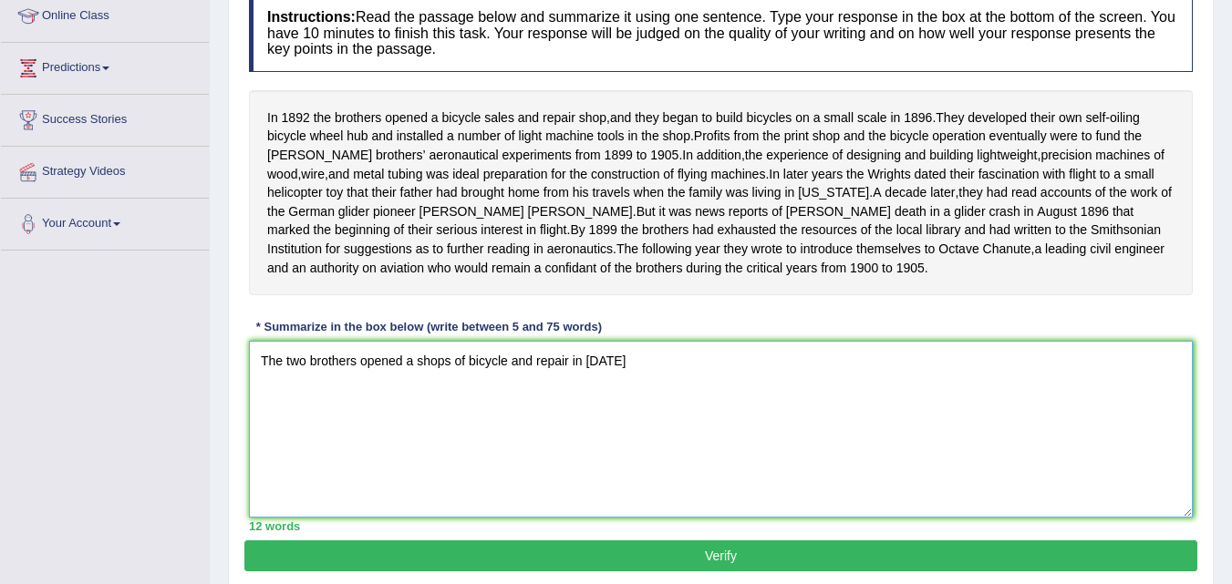
click at [469, 377] on textarea "The two brothers opened a shops of bicycle and repair in 1892" at bounding box center [721, 429] width 944 height 177
click at [718, 381] on textarea "The two brothers opened a shops of manufacturing bicycle and repair in 1892" at bounding box center [721, 429] width 944 height 177
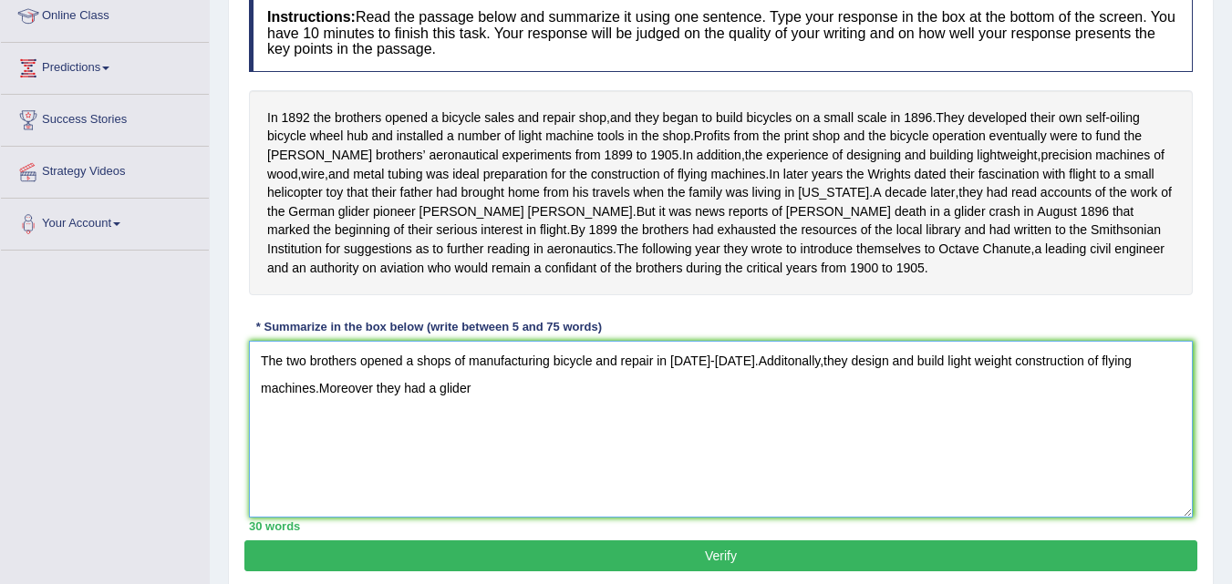
click at [309, 377] on textarea "The two brothers opened a shops of manufacturing bicycle and repair in 1892-189…" at bounding box center [721, 429] width 944 height 177
click at [476, 414] on textarea "The two wrights brothers opened a shops of manufacturing bicycle and repair in …" at bounding box center [721, 429] width 944 height 177
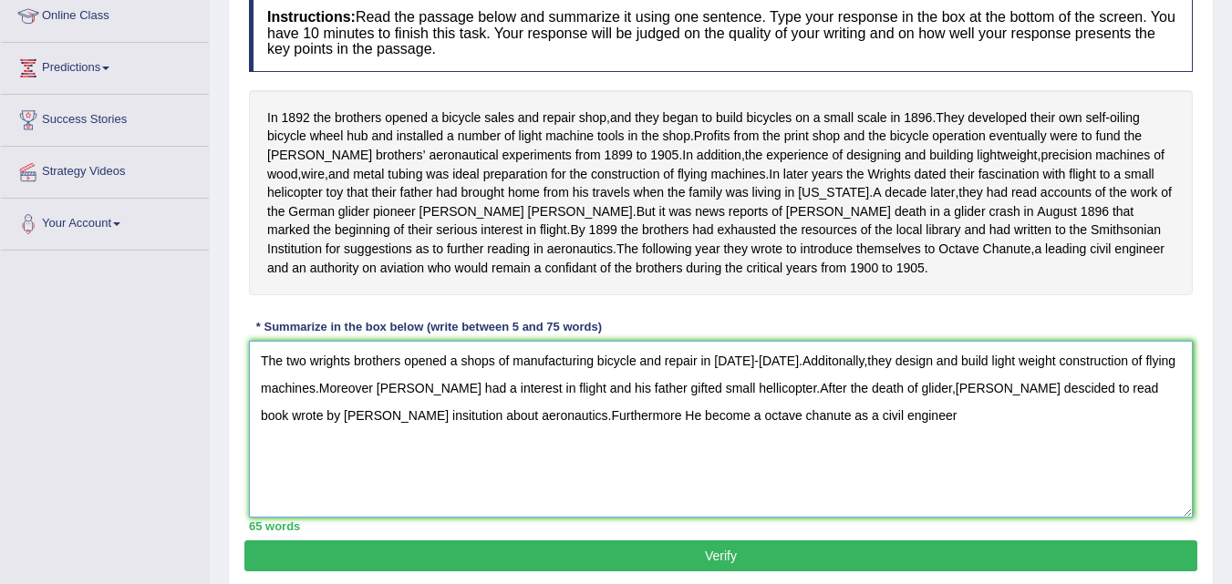
click at [572, 428] on textarea "The two wrights brothers opened a shops of manufacturing bicycle and repair in …" at bounding box center [721, 429] width 944 height 177
click at [581, 431] on textarea "The two wrights brothers opened a shops of manufacturing bicycle and repair in …" at bounding box center [721, 429] width 944 height 177
click at [843, 433] on textarea "The two wrights brothers opened a shops of manufacturing bicycle and repair in …" at bounding box center [721, 429] width 944 height 177
type textarea "The two wrights brothers opened a shops of manufacturing bicycle and repair in …"
click at [836, 563] on button "Verify" at bounding box center [720, 556] width 953 height 31
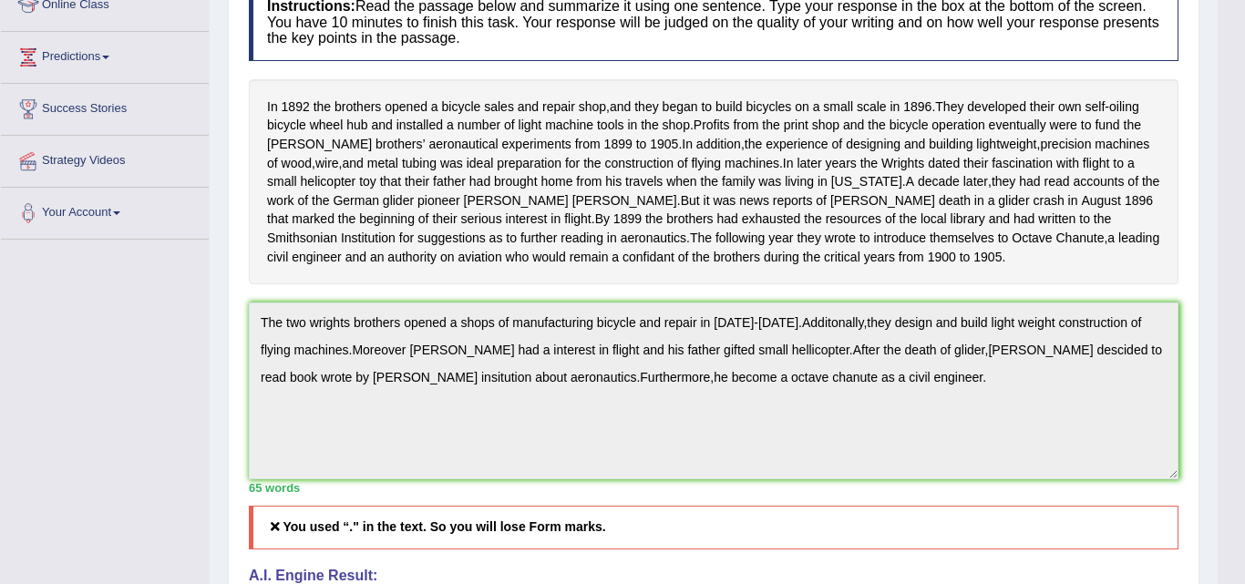
drag, startPoint x: 1245, startPoint y: 280, endPoint x: 1236, endPoint y: 357, distance: 77.9
click at [1231, 318] on html "Toggle navigation Home Practice Questions Speaking Practice Read Aloud Repeat S…" at bounding box center [622, 26] width 1245 height 584
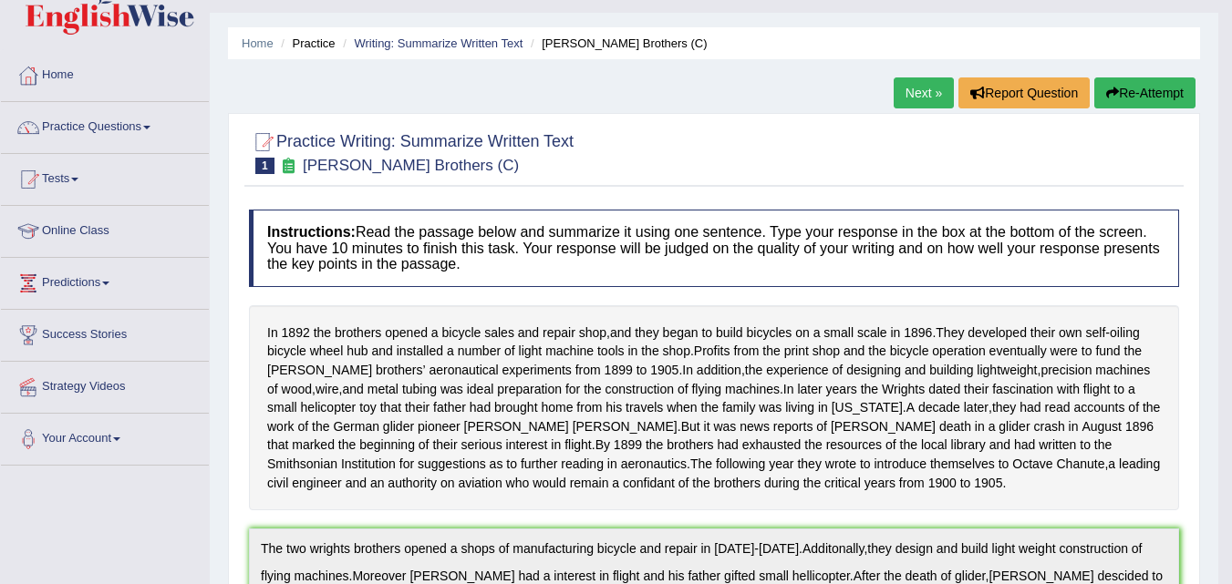
scroll to position [0, 0]
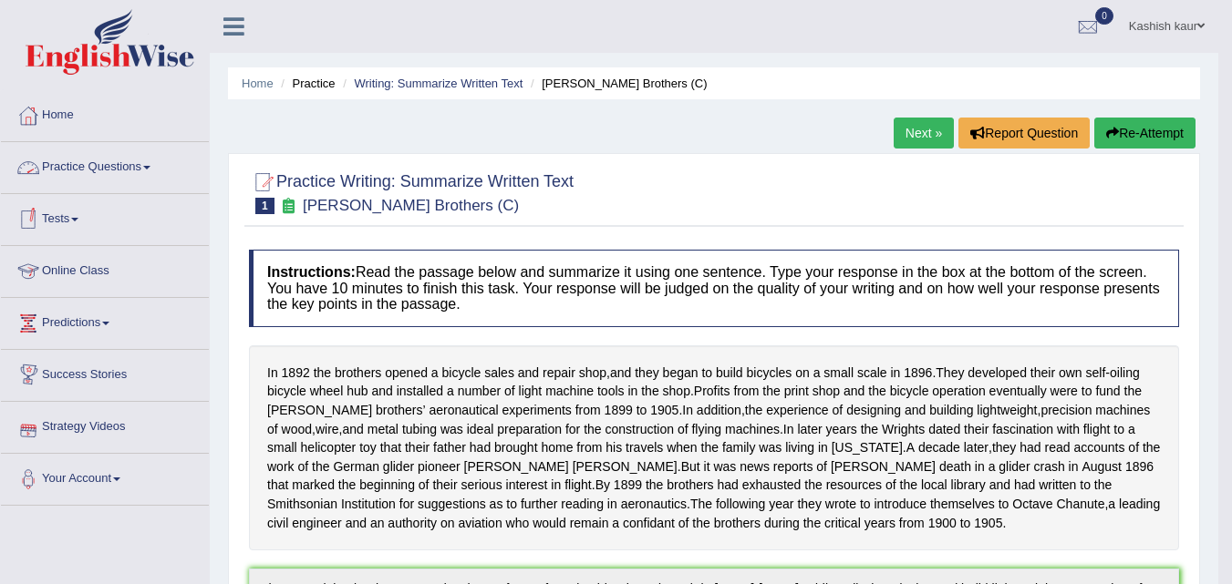
click at [129, 173] on link "Practice Questions" at bounding box center [105, 165] width 208 height 46
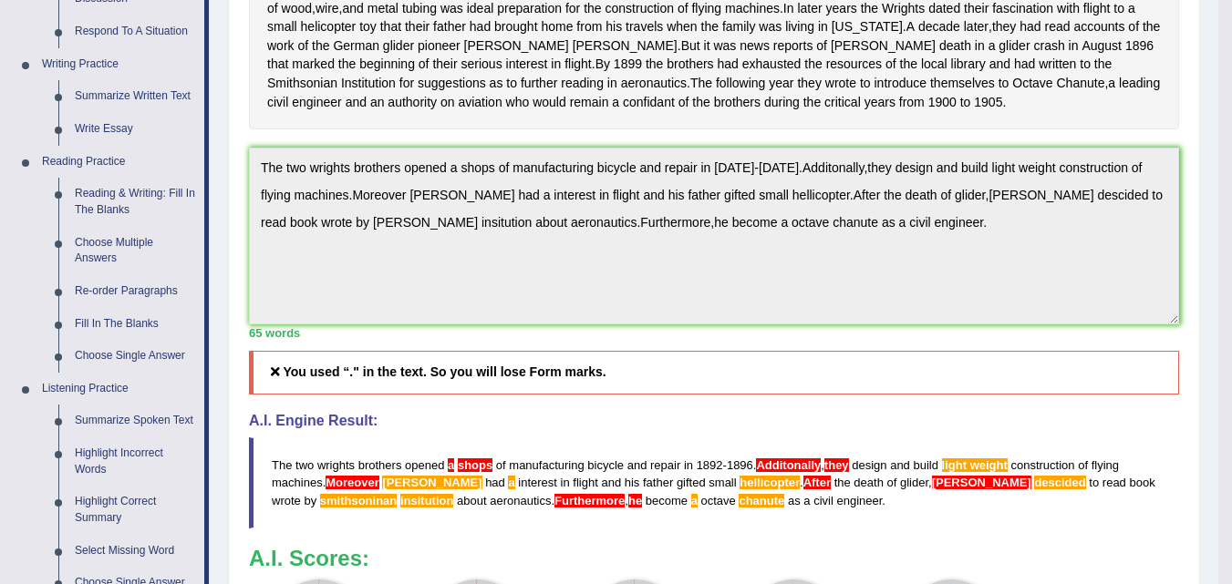
scroll to position [436, 0]
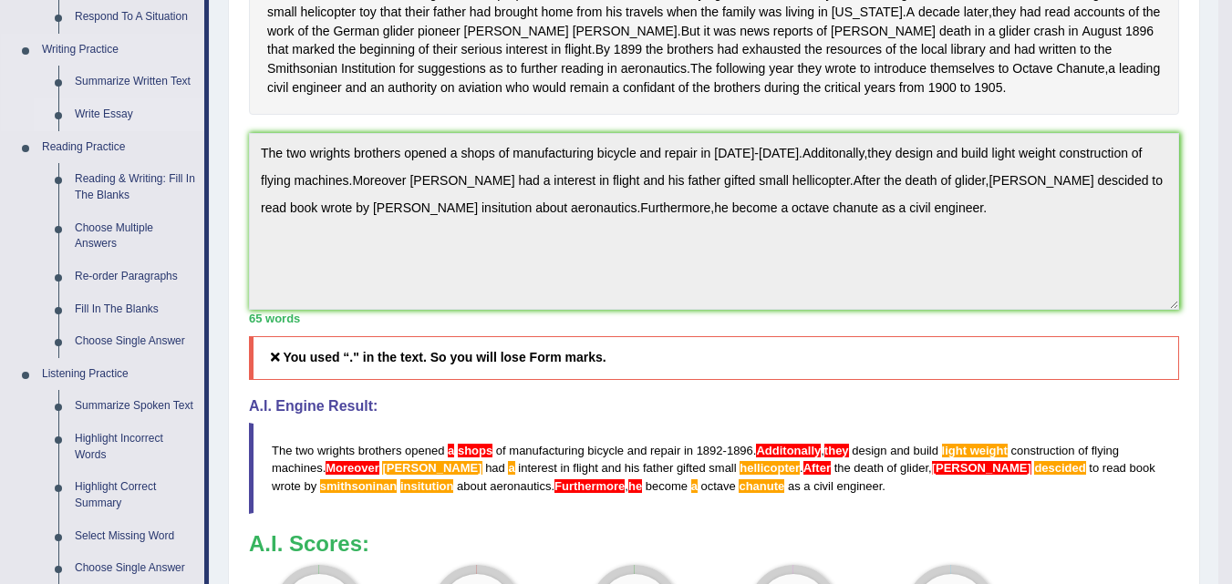
click at [105, 112] on link "Write Essay" at bounding box center [136, 114] width 138 height 33
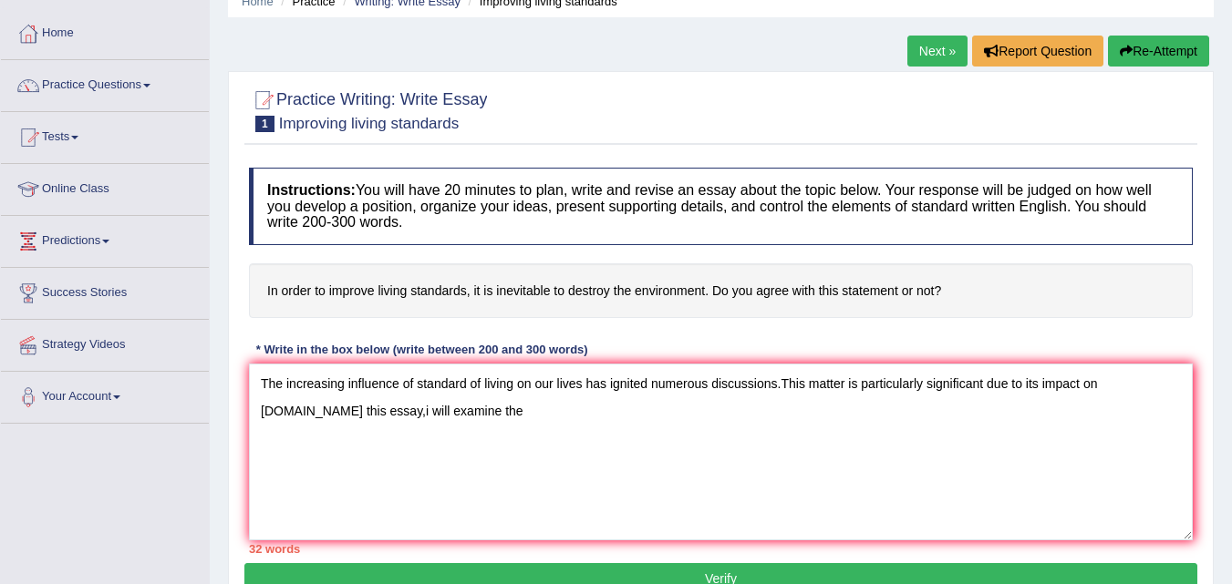
scroll to position [86, 0]
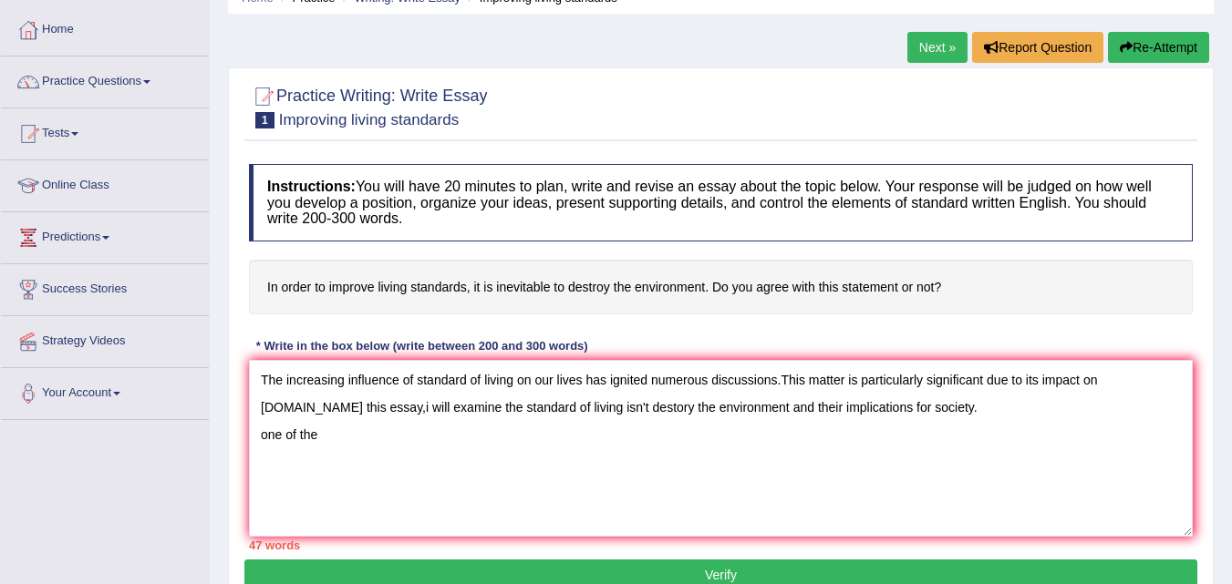
type textarea "The increasing influence of standard of living on our lives has ignited numerou…"
click at [945, 33] on link "Next »" at bounding box center [937, 47] width 60 height 31
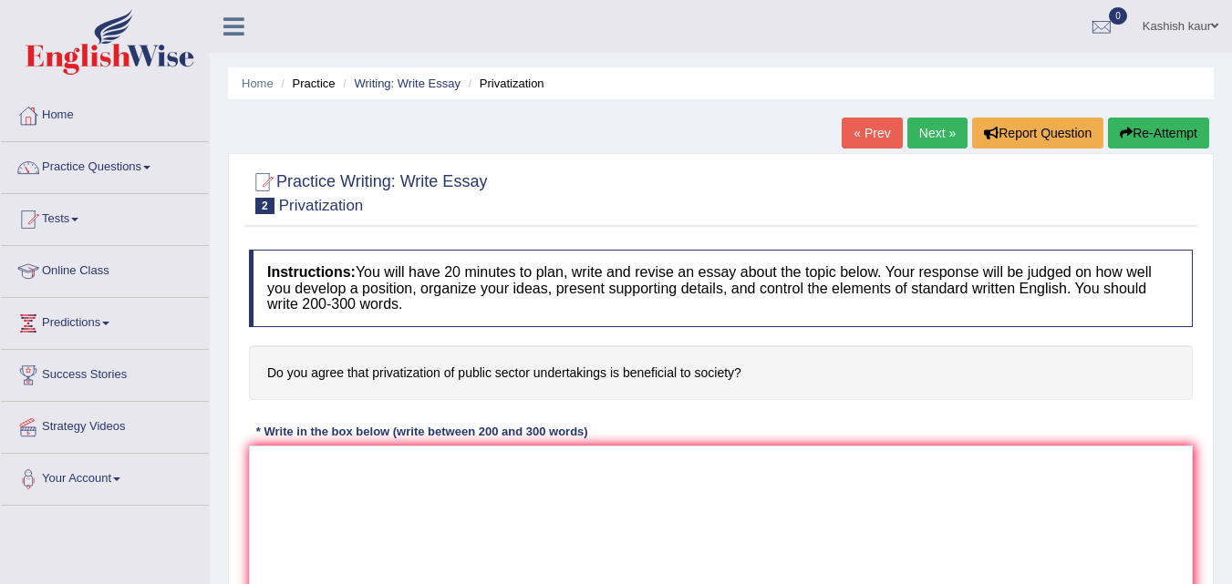
click at [926, 126] on link "Next »" at bounding box center [937, 133] width 60 height 31
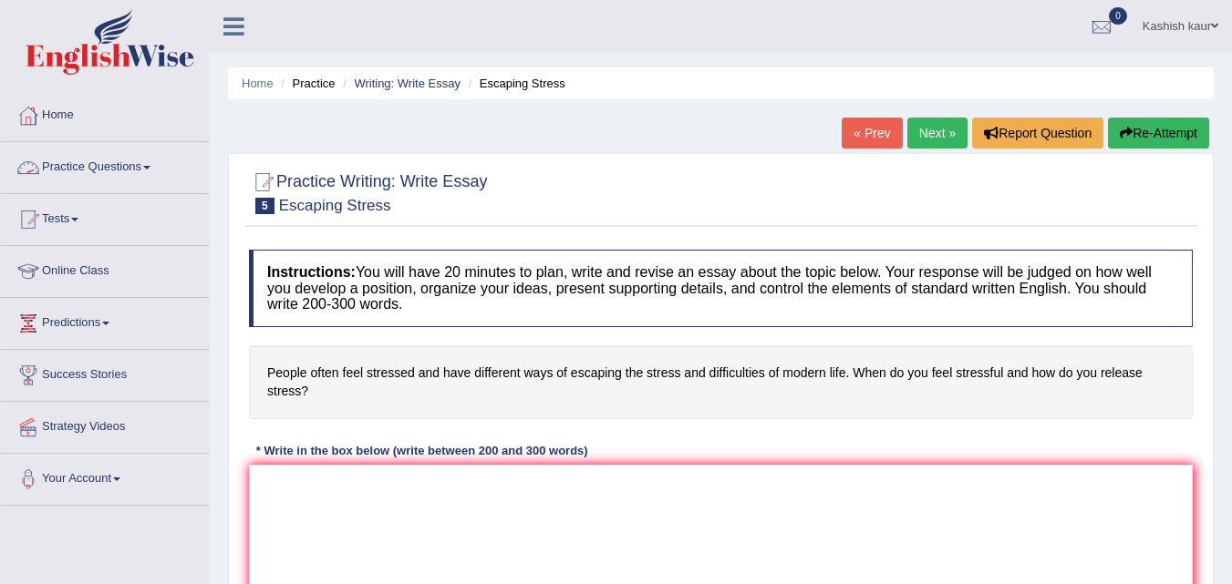
click at [150, 161] on link "Practice Questions" at bounding box center [105, 165] width 208 height 46
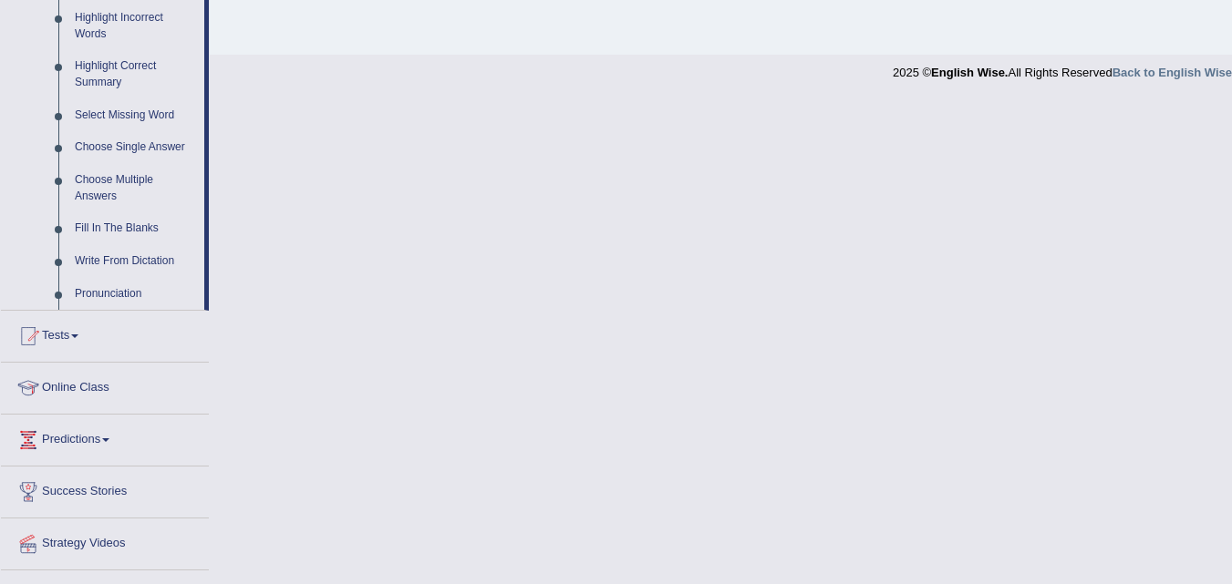
scroll to position [884, 0]
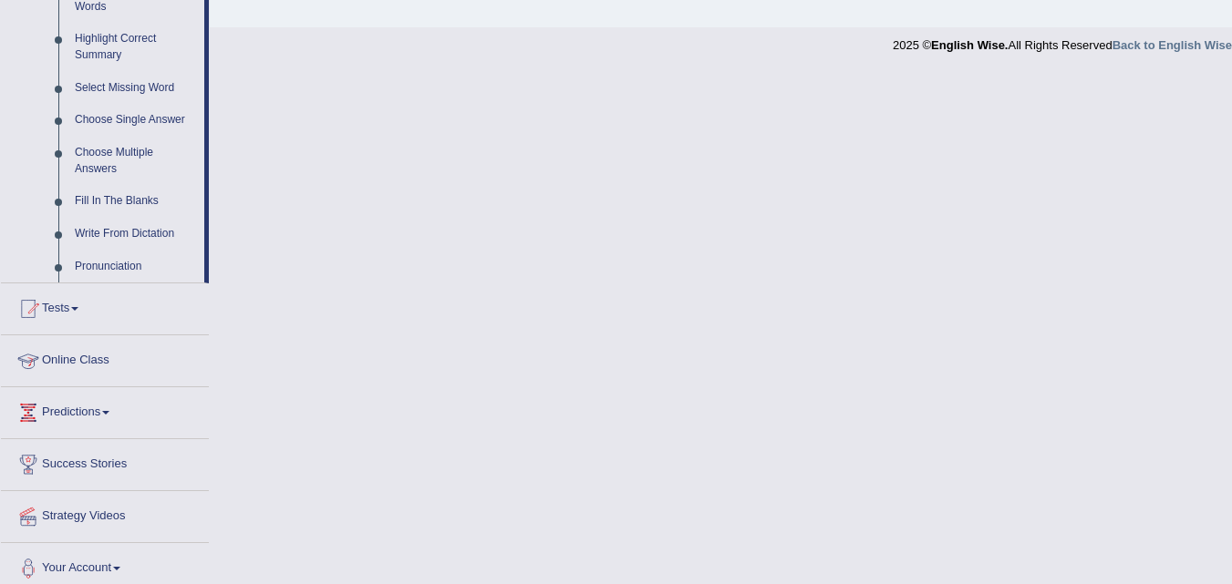
click at [73, 356] on link "Online Class" at bounding box center [105, 359] width 208 height 46
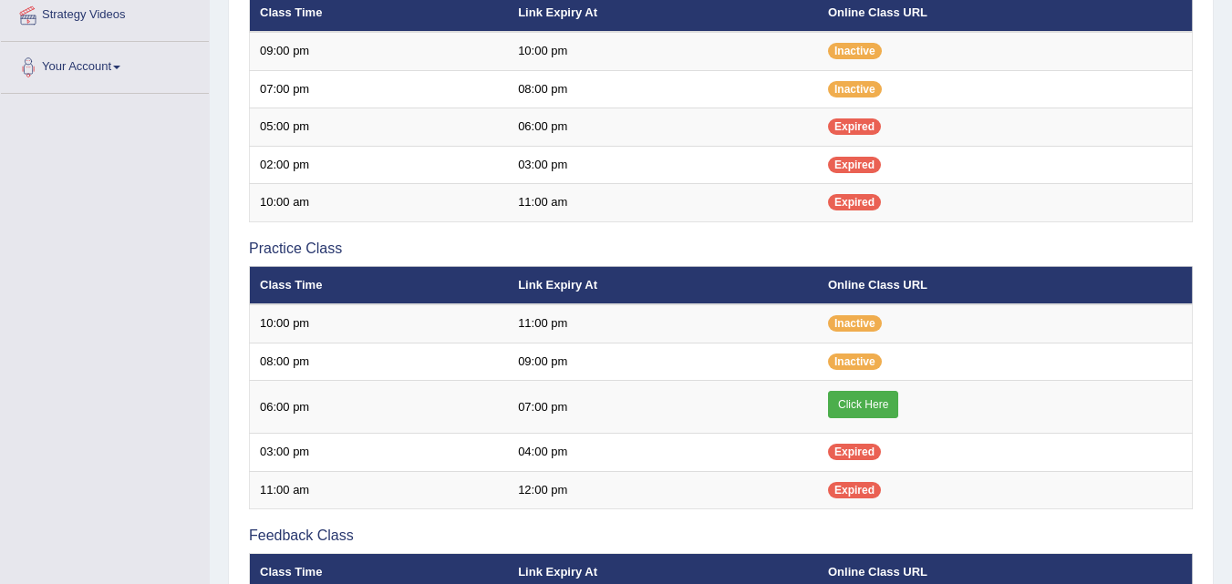
scroll to position [462, 0]
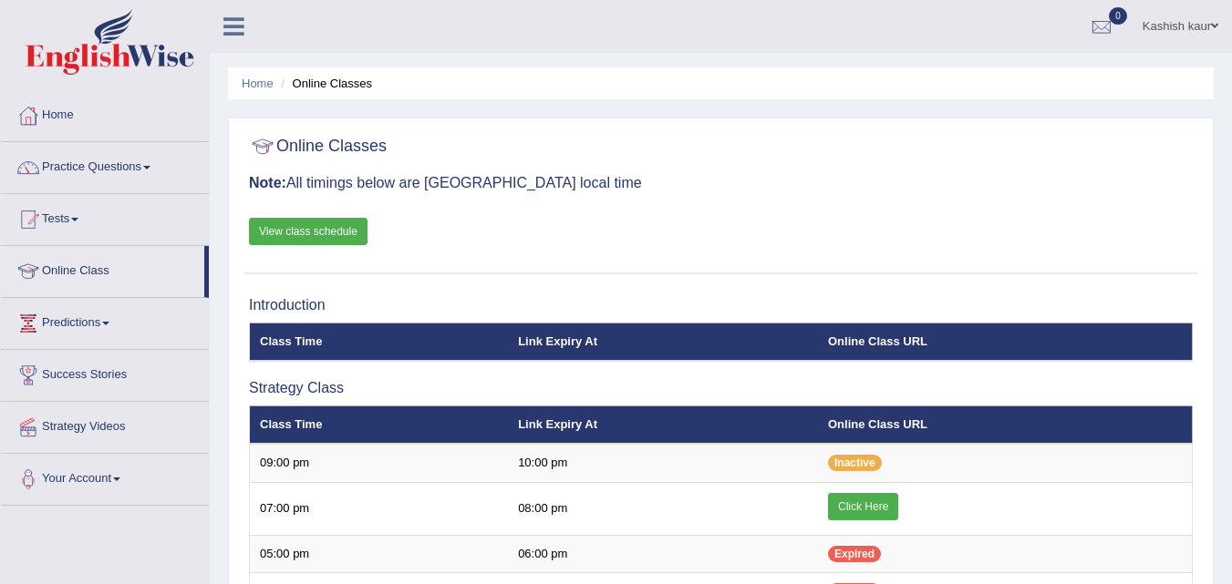
drag, startPoint x: 0, startPoint y: 0, endPoint x: 1152, endPoint y: 247, distance: 1177.7
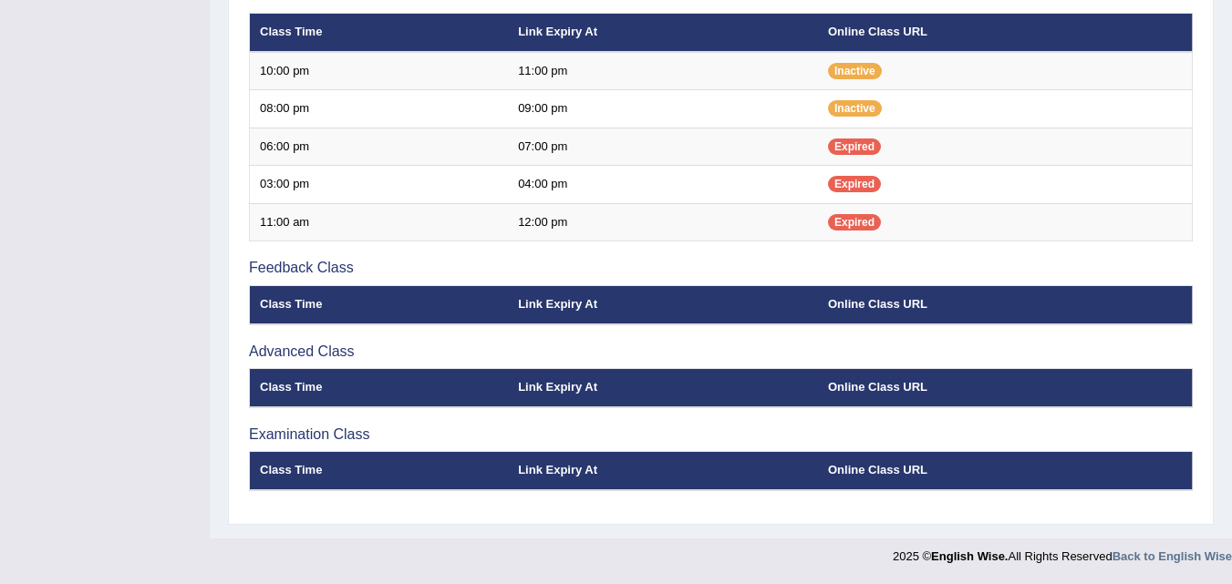
click at [1152, 247] on div "Introduction Class Time Link Expiry At Online Class URL Strategy Class Class Ti…" at bounding box center [720, 61] width 953 height 907
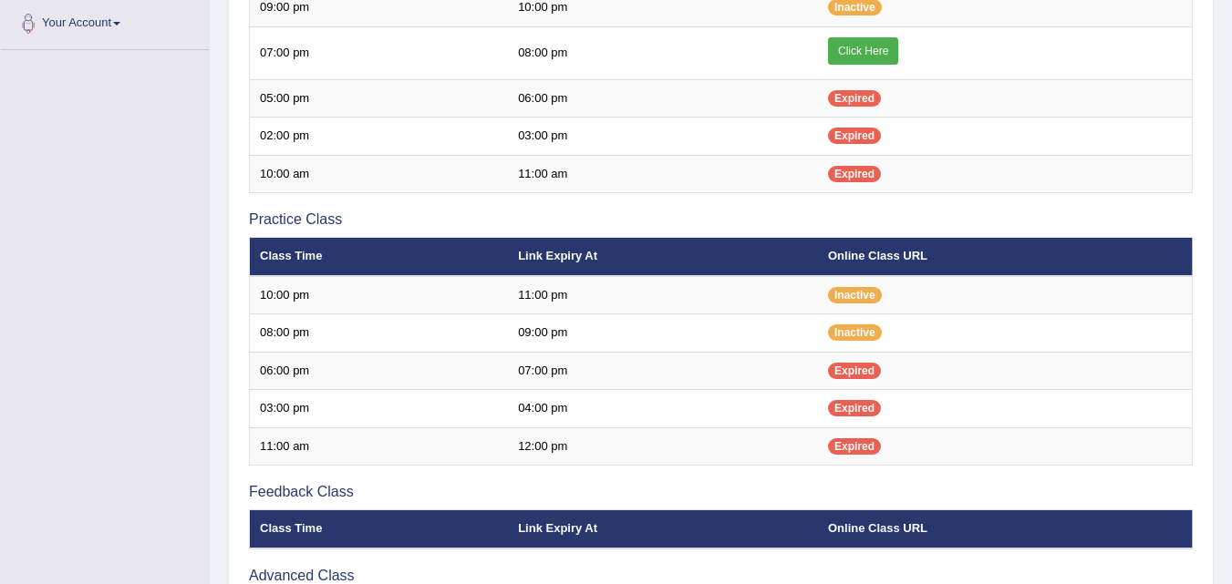
scroll to position [425, 0]
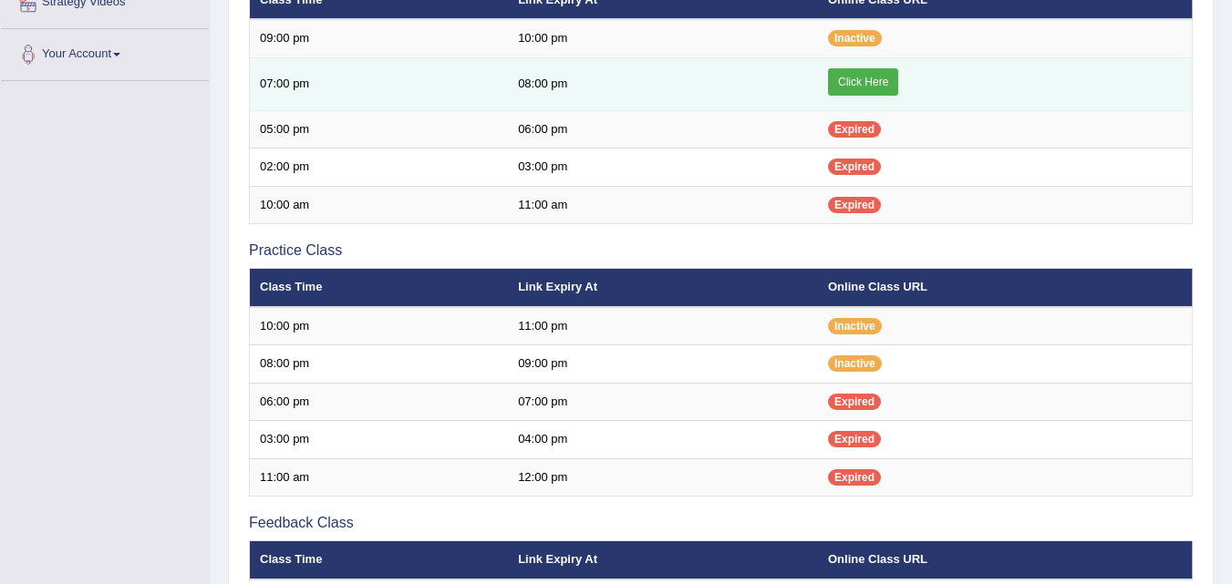
click at [853, 80] on link "Click Here" at bounding box center [863, 81] width 70 height 27
click at [874, 73] on link "Click Here" at bounding box center [863, 81] width 70 height 27
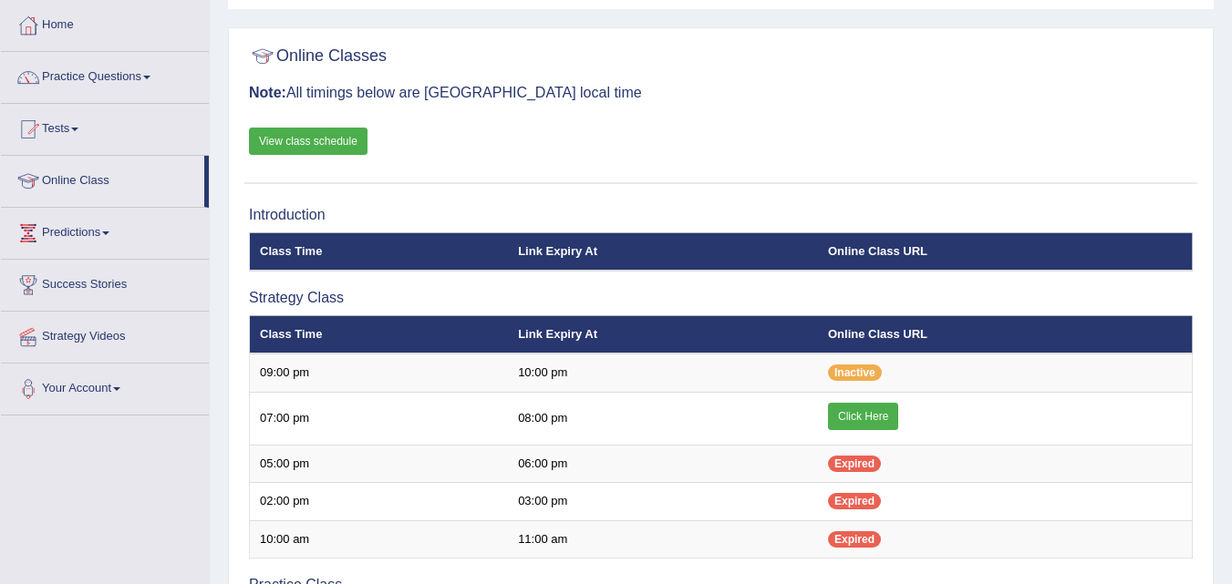
scroll to position [55, 0]
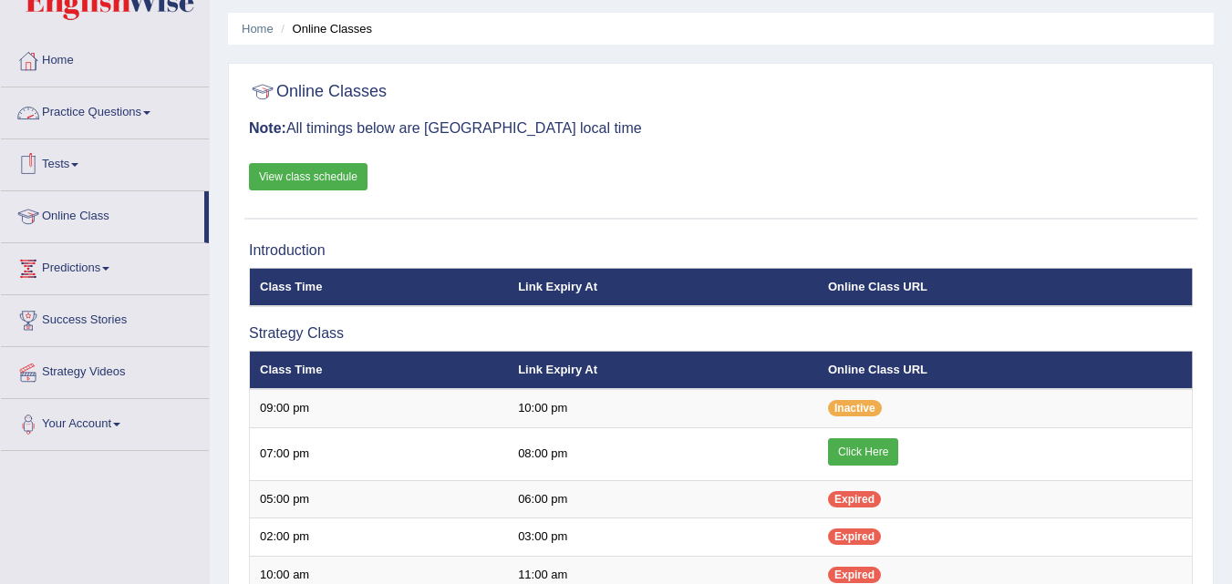
click at [123, 100] on link "Practice Questions" at bounding box center [105, 111] width 208 height 46
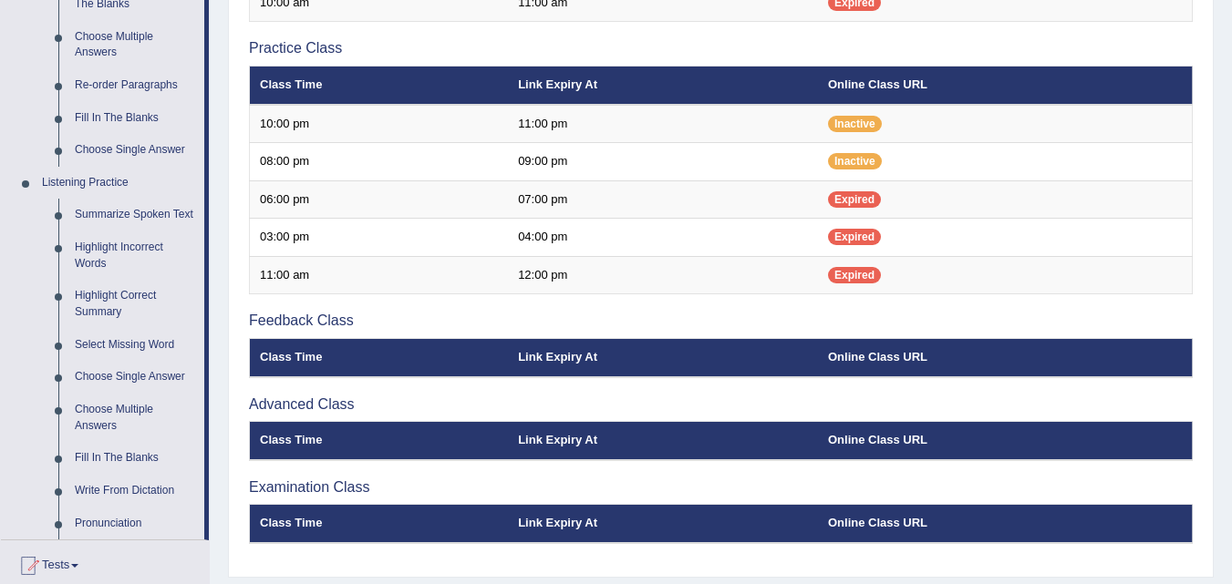
scroll to position [640, 0]
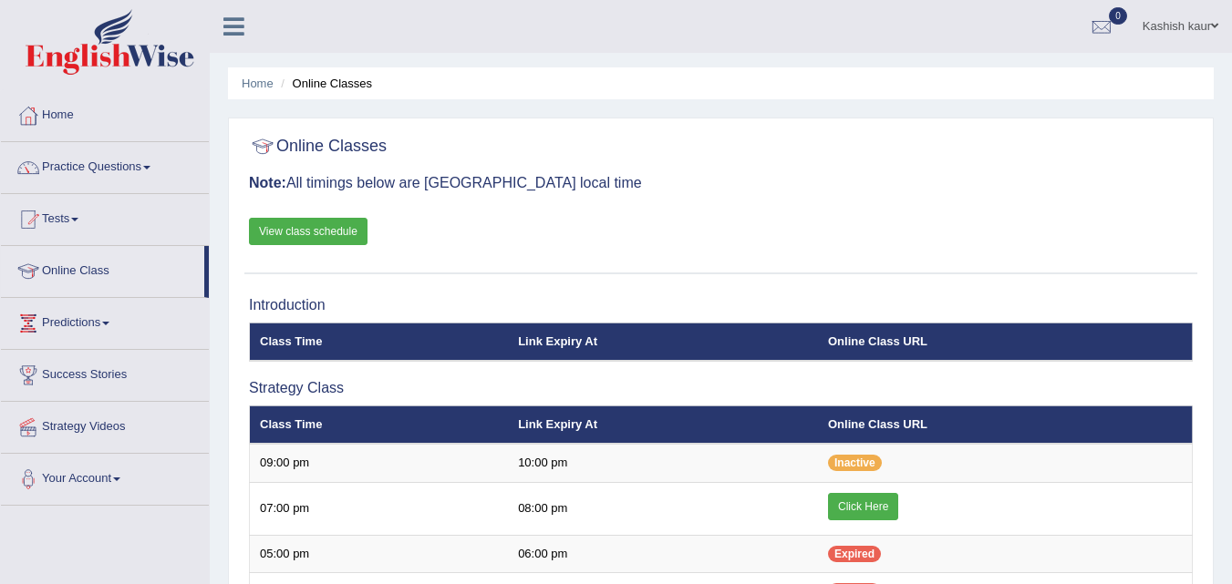
scroll to position [640, 0]
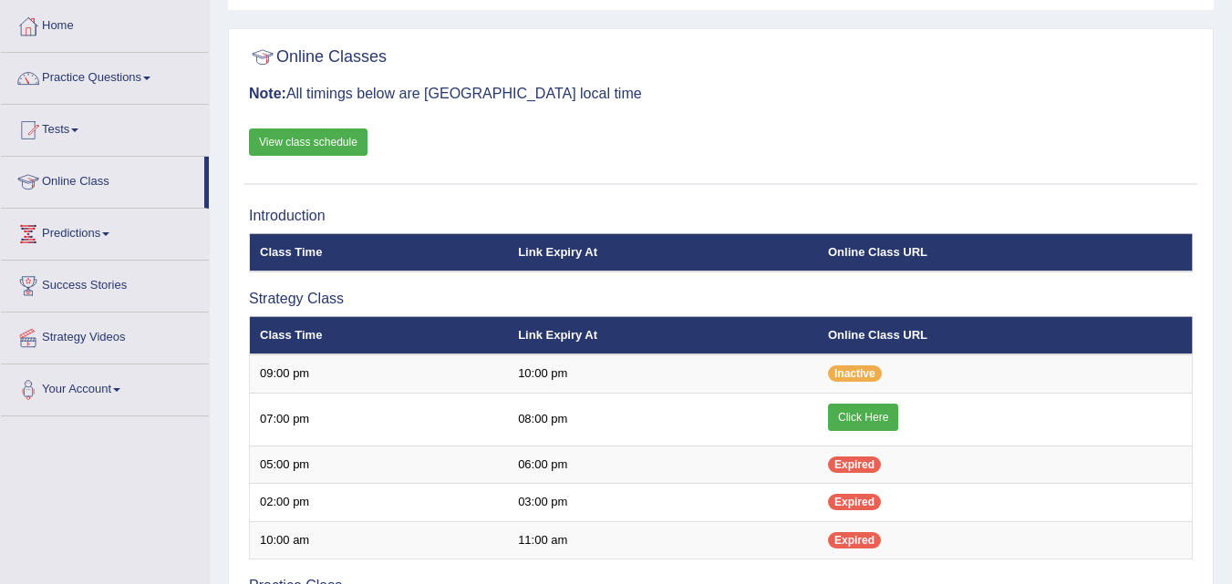
scroll to position [52, 0]
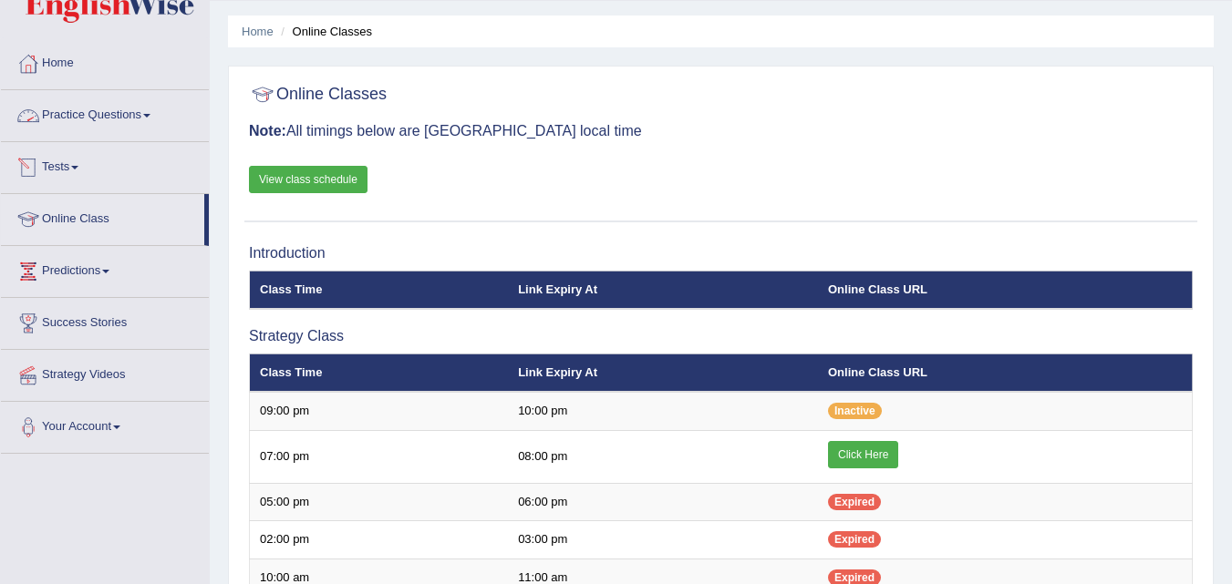
click at [138, 125] on link "Practice Questions" at bounding box center [105, 113] width 208 height 46
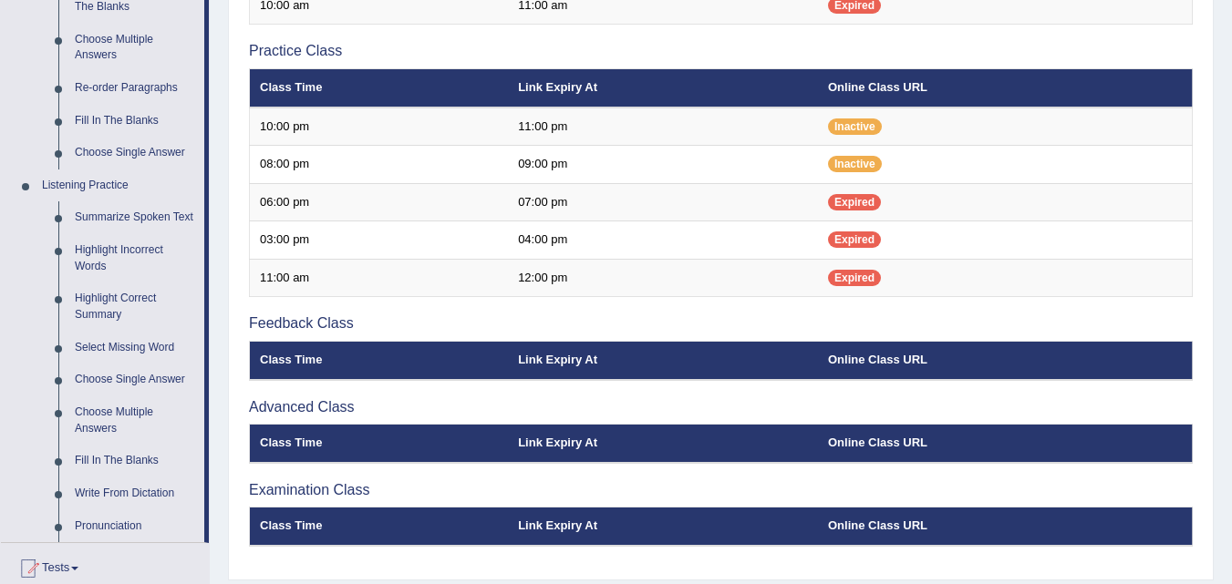
scroll to position [635, 0]
